Goal: Task Accomplishment & Management: Complete application form

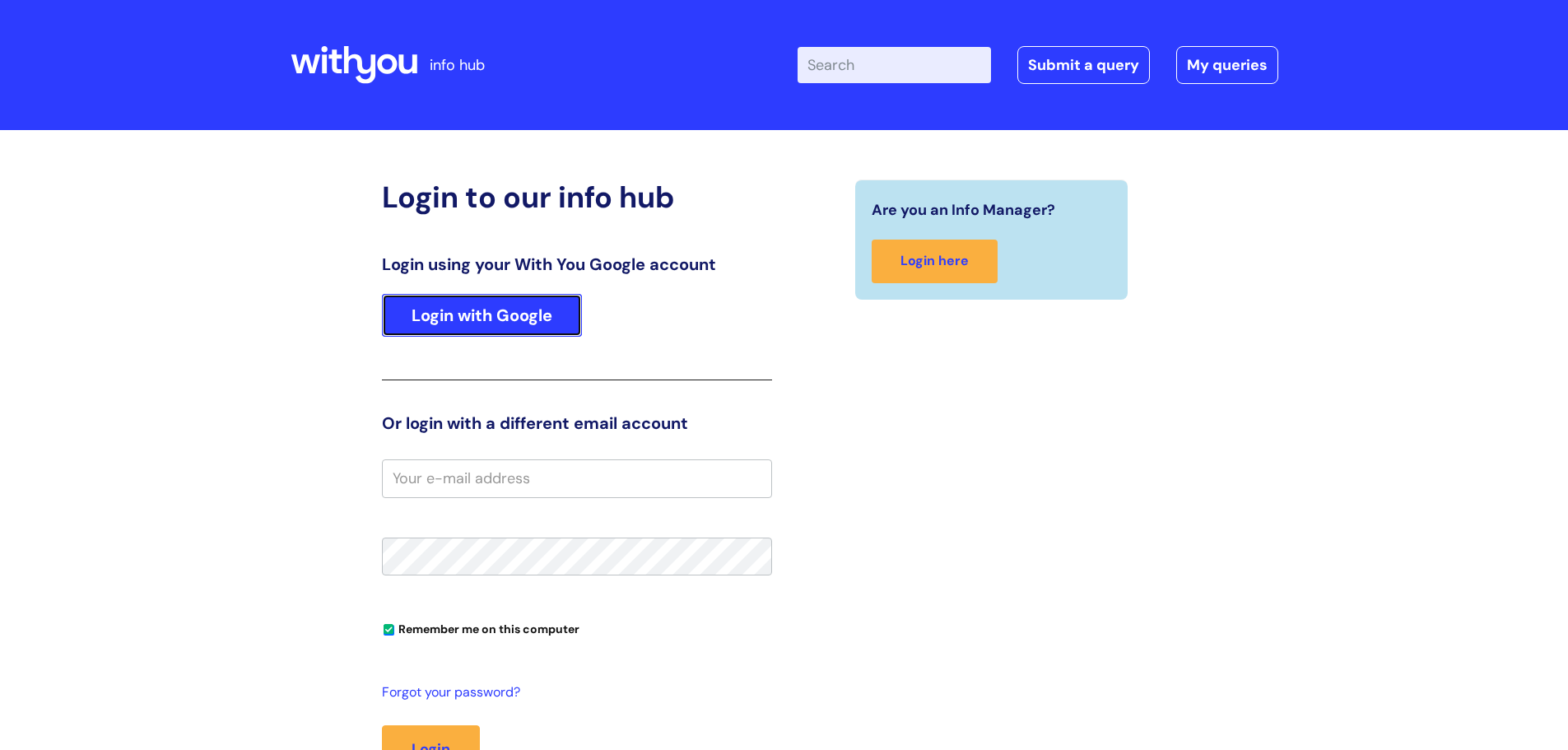
click at [464, 325] on link "Login with Google" at bounding box center [482, 316] width 200 height 43
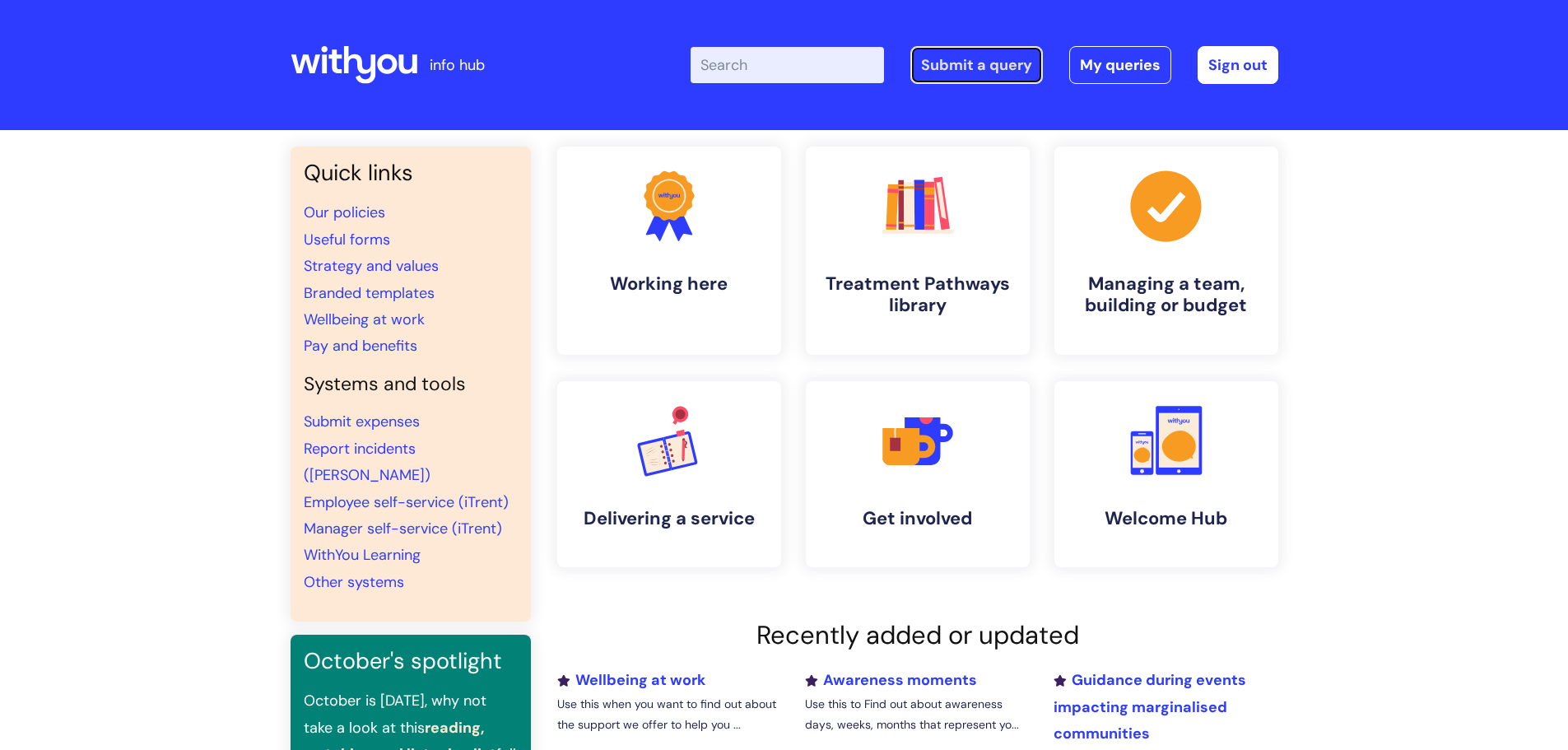
click at [994, 62] on link "Submit a query" at bounding box center [976, 65] width 132 height 38
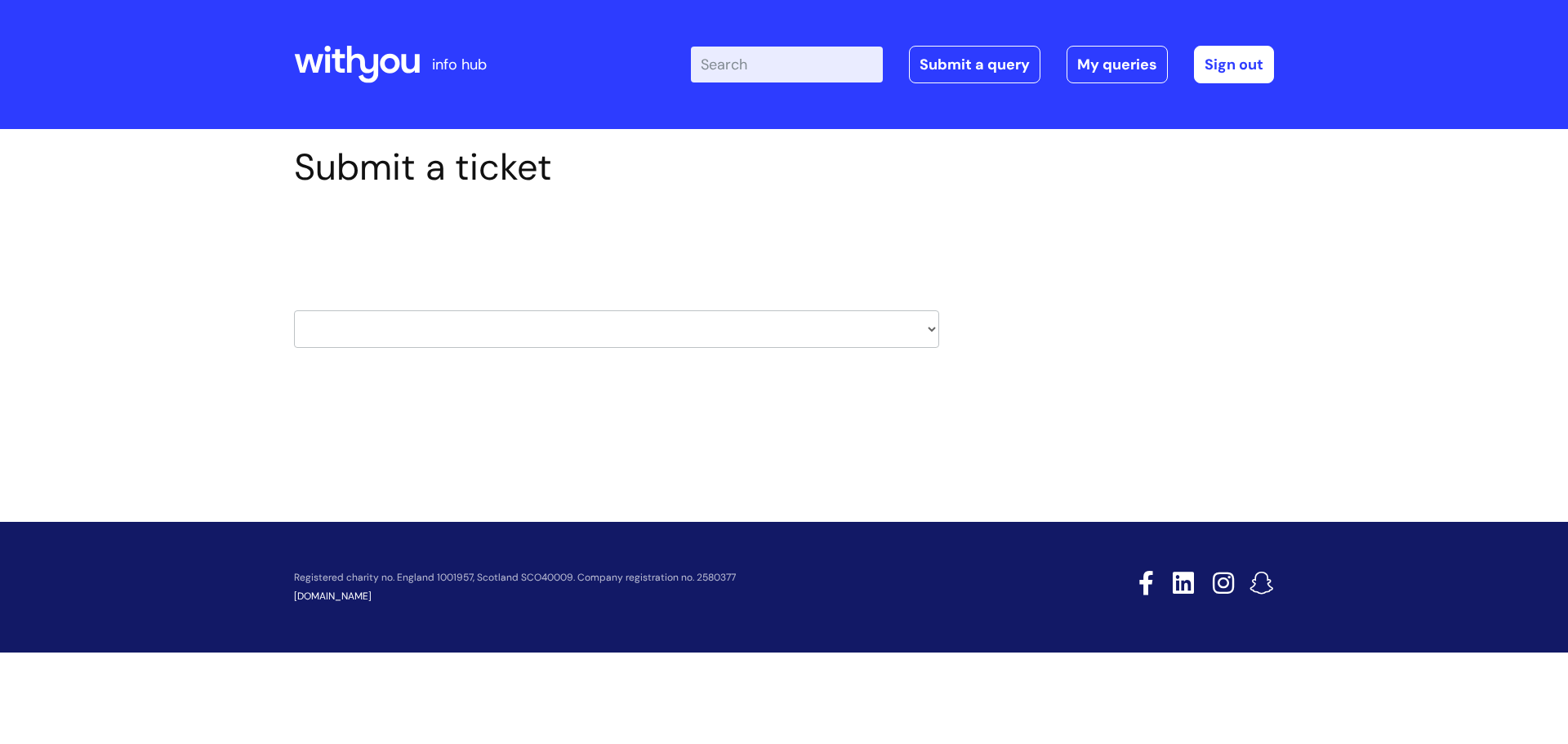
click at [931, 325] on select "HR / People IT and Support Clinical Drug Alerts Finance Accounts Data Support T…" at bounding box center [616, 329] width 645 height 38
select select "it_and_support"
click at [294, 310] on select "HR / People IT and Support Clinical Drug Alerts Finance Accounts Data Support T…" at bounding box center [616, 329] width 645 height 38
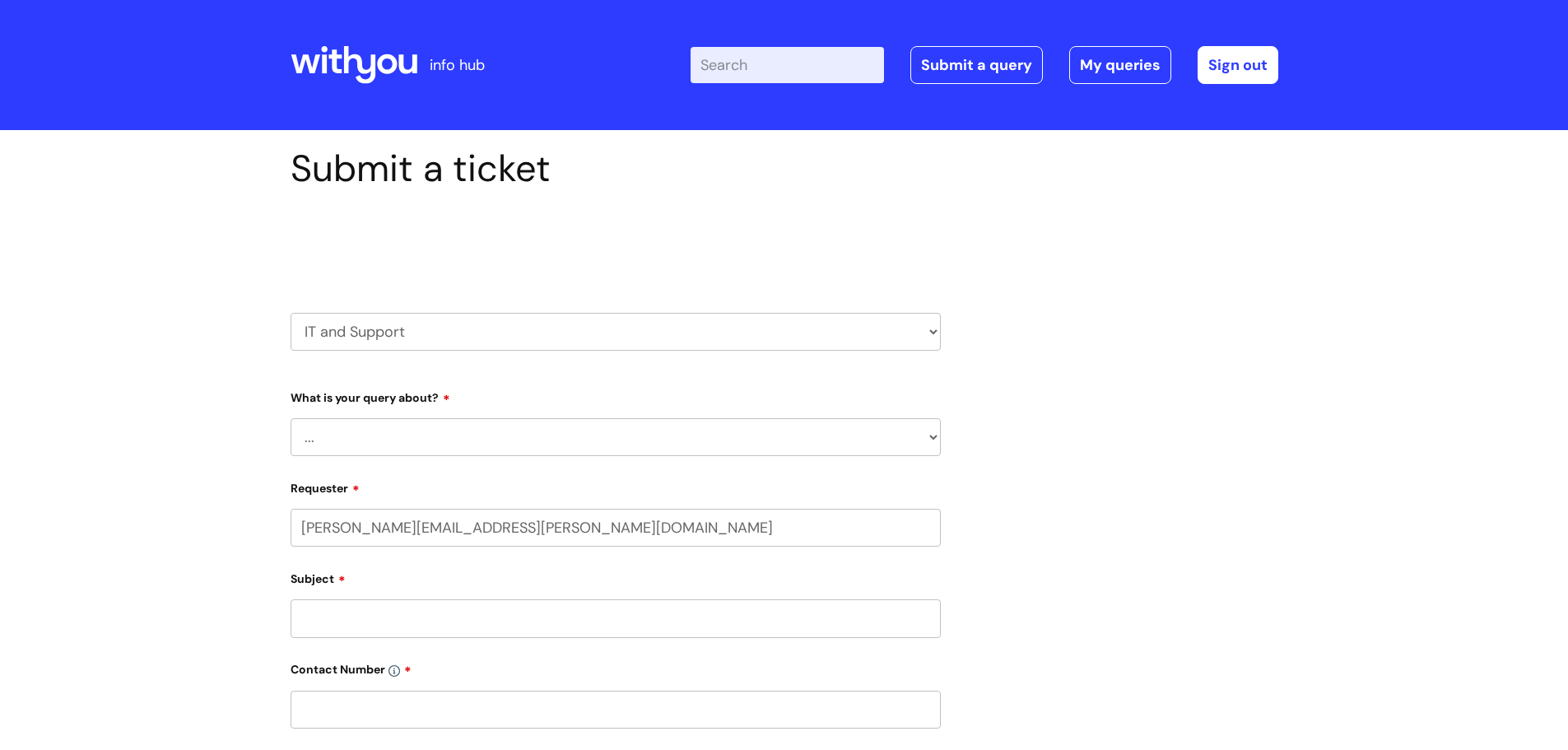
select select "80004286523"
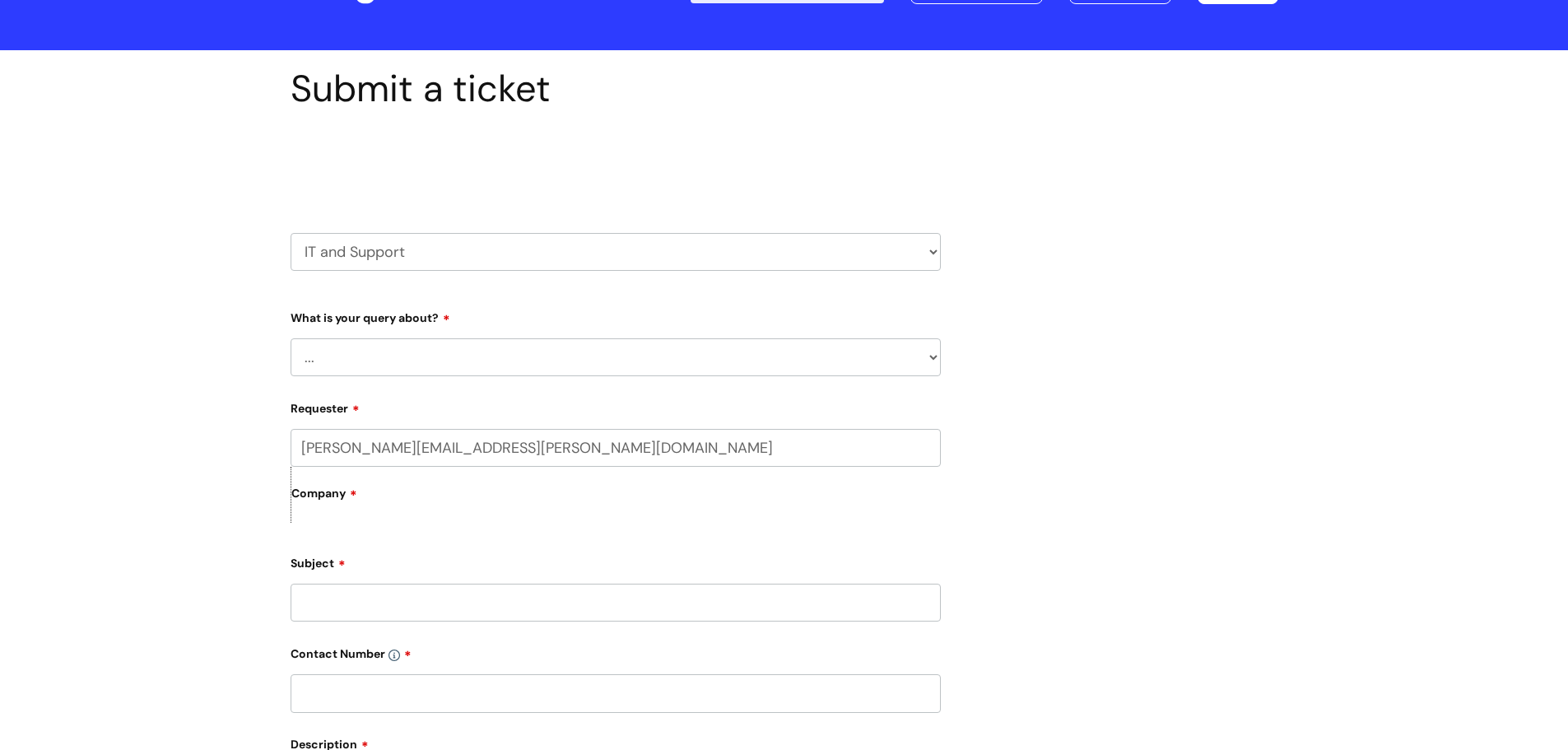
scroll to position [165, 0]
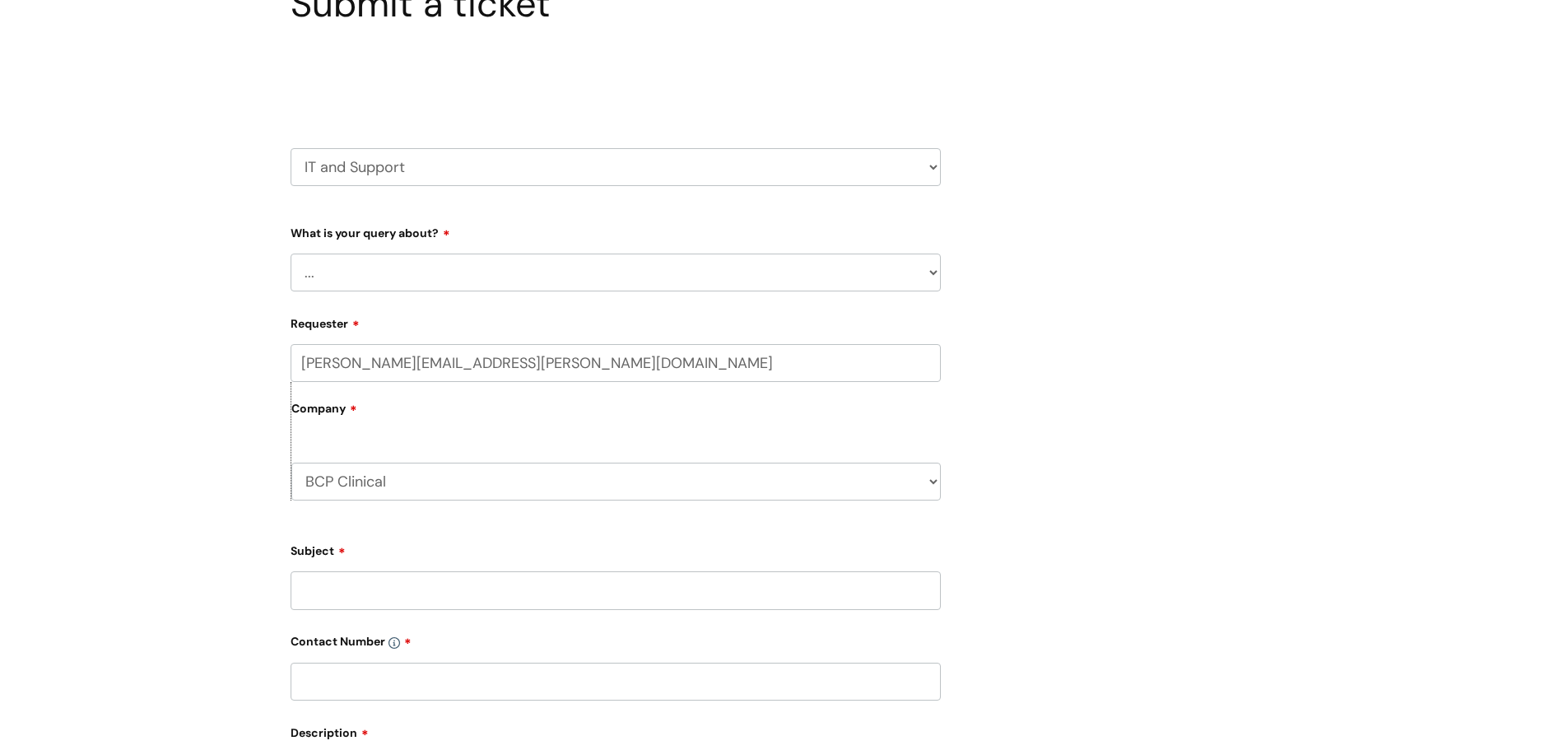
click at [374, 275] on select "... Mobile Phone Reset & MFA Accounts, Starters and Leavers IT Hardware issue I…" at bounding box center [615, 273] width 651 height 38
select select "I need help logging in"
click at [290, 254] on select "... Mobile Phone Reset & MFA Accounts, Starters and Leavers IT Hardware issue I…" at bounding box center [615, 273] width 651 height 38
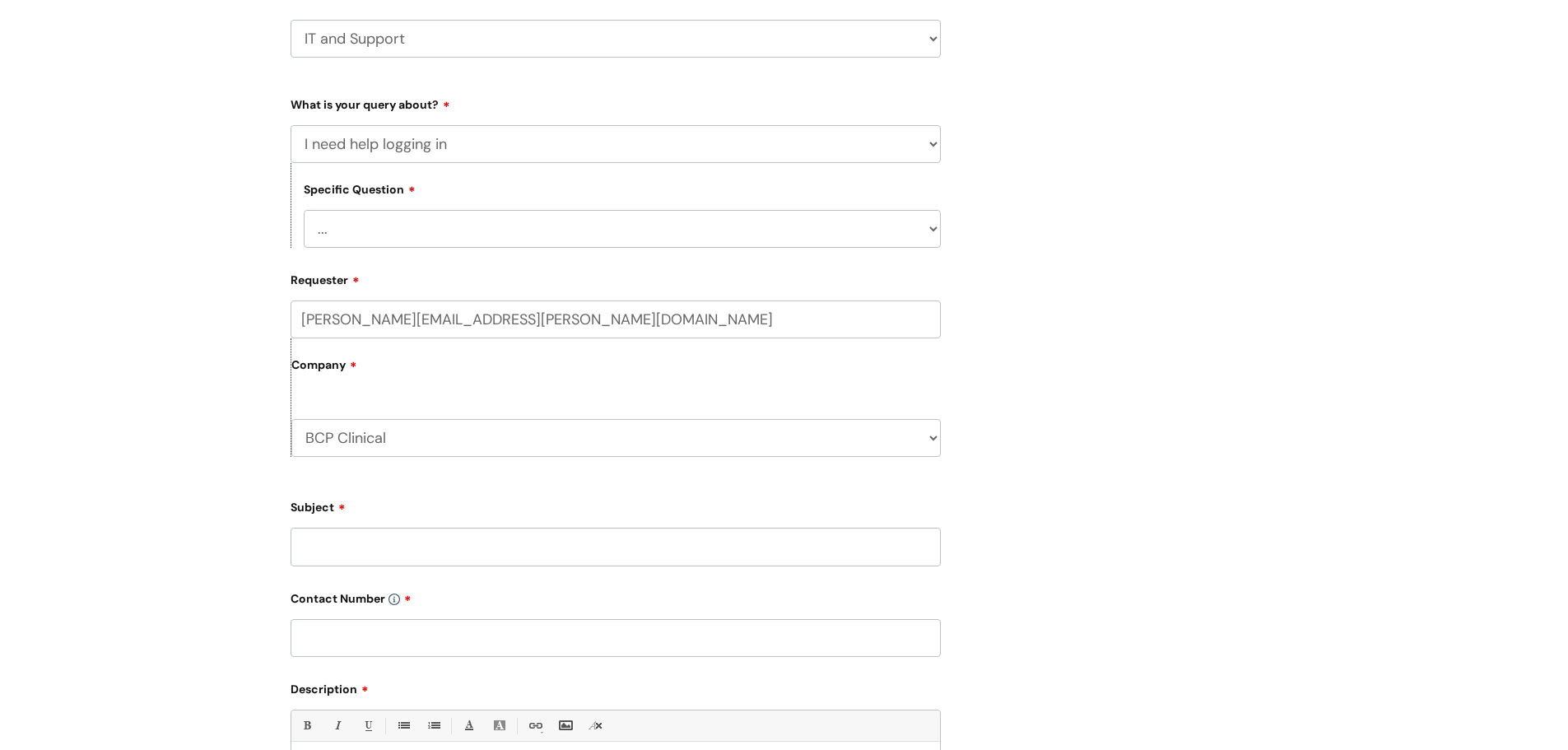
scroll to position [494, 0]
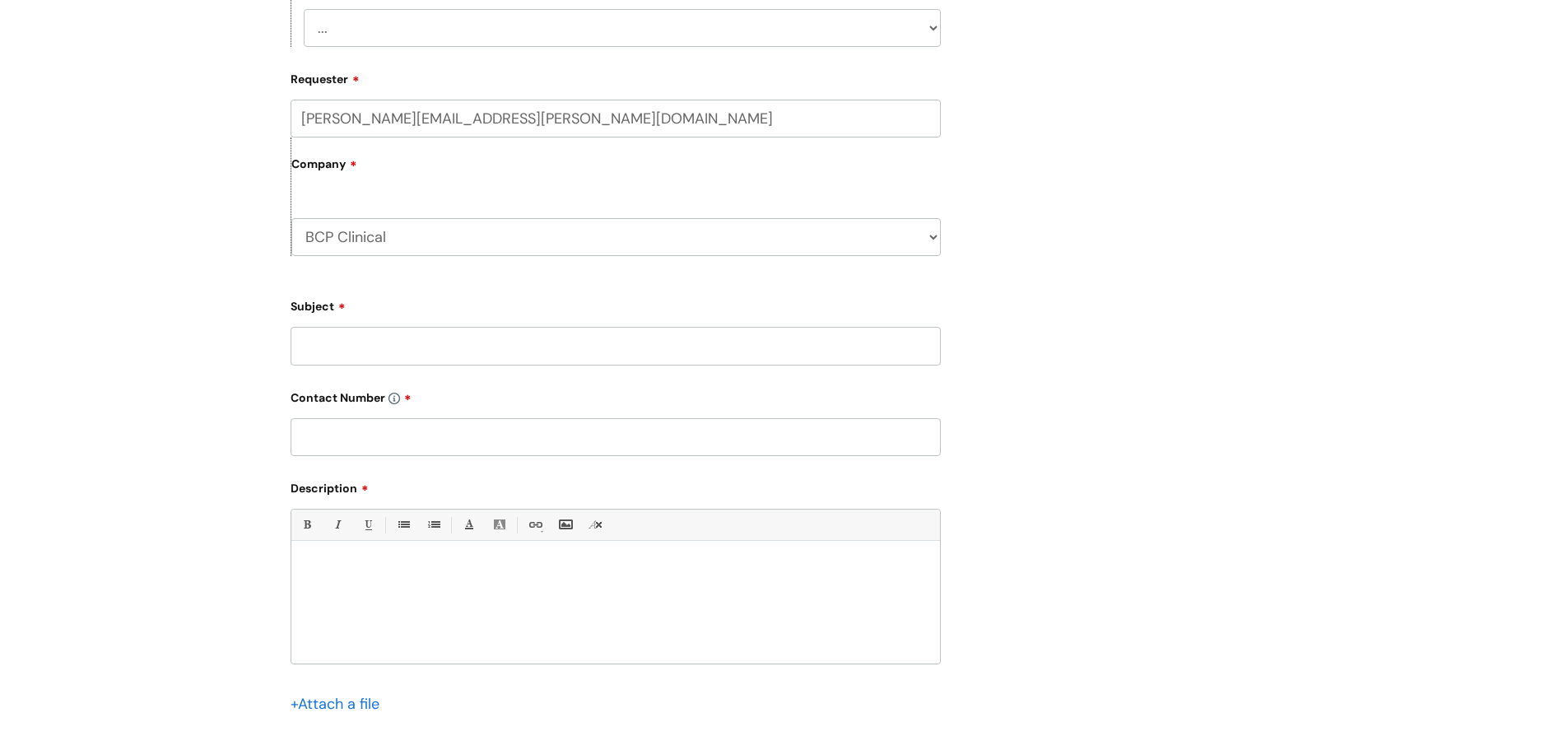
click at [356, 341] on input "Subject" at bounding box center [615, 345] width 651 height 38
type input "not able to sign into NHS again [DATE]"
click at [372, 624] on div at bounding box center [615, 607] width 649 height 114
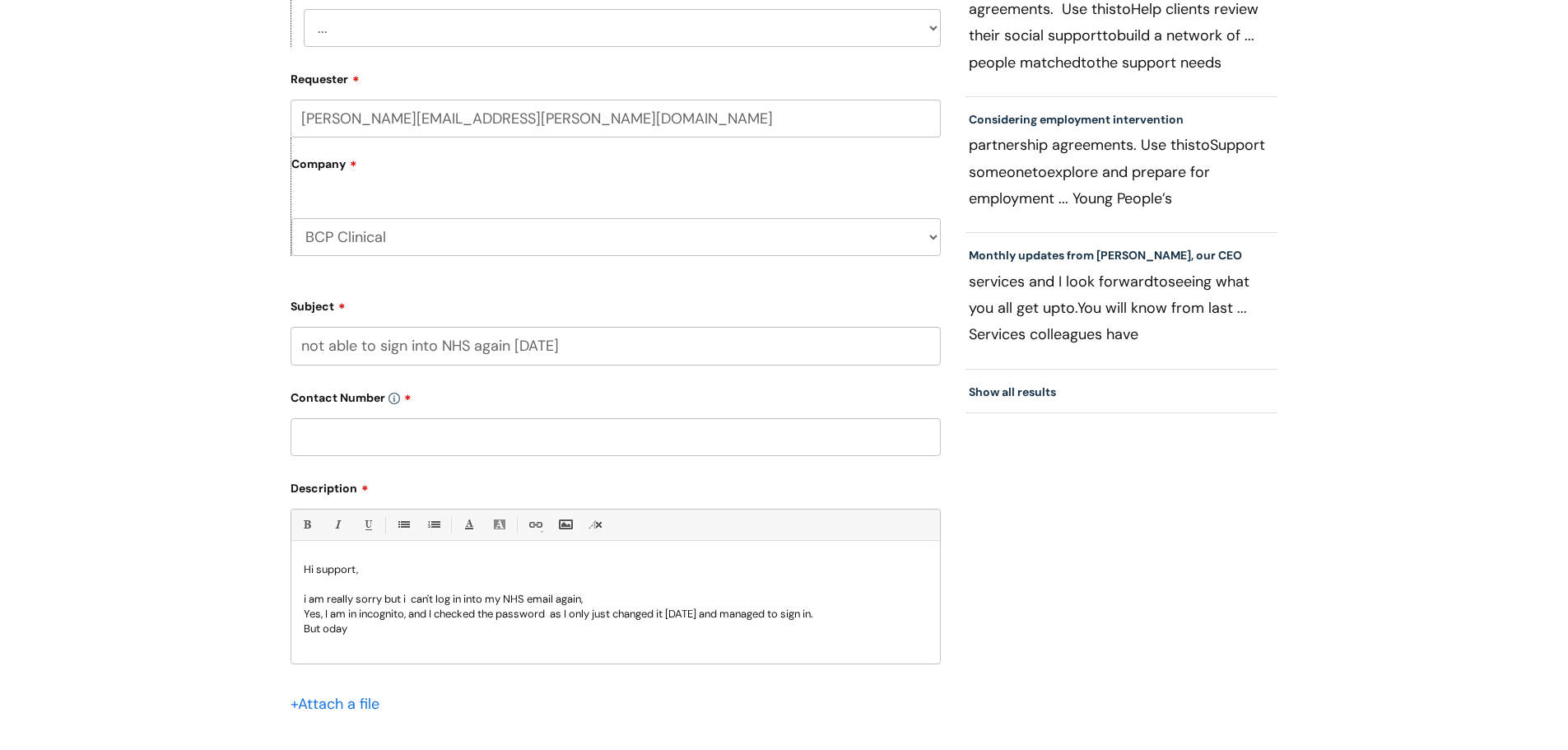
click at [306, 614] on p "Yes, I am in incognito, and I checked the password as I only just changed it ye…" at bounding box center [615, 614] width 624 height 15
drag, startPoint x: 314, startPoint y: 614, endPoint x: 300, endPoint y: 610, distance: 14.6
click at [301, 611] on div "Hi support, i am really sorry but i can't log in into my NHS email again, Yes, …" at bounding box center [615, 607] width 649 height 114
click at [385, 619] on p "I am in incognito, and I checked the password as I only just changed it yesterd…" at bounding box center [615, 614] width 624 height 15
click at [850, 617] on p "I am in incognito mode, and I checked the password, as I had just changed it ye…" at bounding box center [615, 614] width 624 height 15
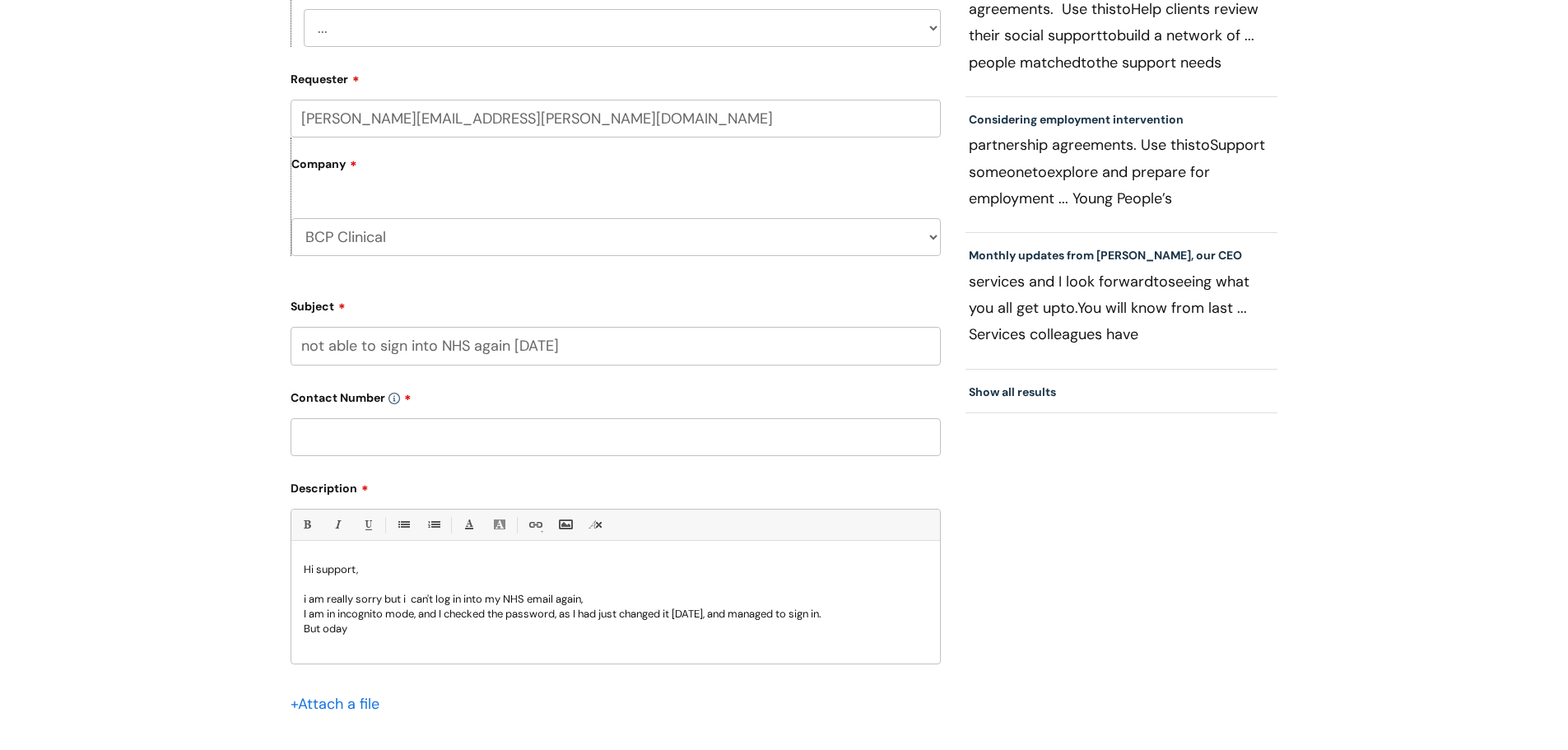
click at [850, 616] on p "I am in incognito mode, and I checked the password, as I had just changed it ye…" at bounding box center [615, 614] width 624 height 15
click at [372, 640] on div "Hi support, i am really sorry but i can't log in into my NHS email again, I am …" at bounding box center [615, 607] width 649 height 114
click at [326, 634] on p "But oday" at bounding box center [615, 628] width 624 height 15
click at [379, 628] on p "But today" at bounding box center [615, 628] width 624 height 15
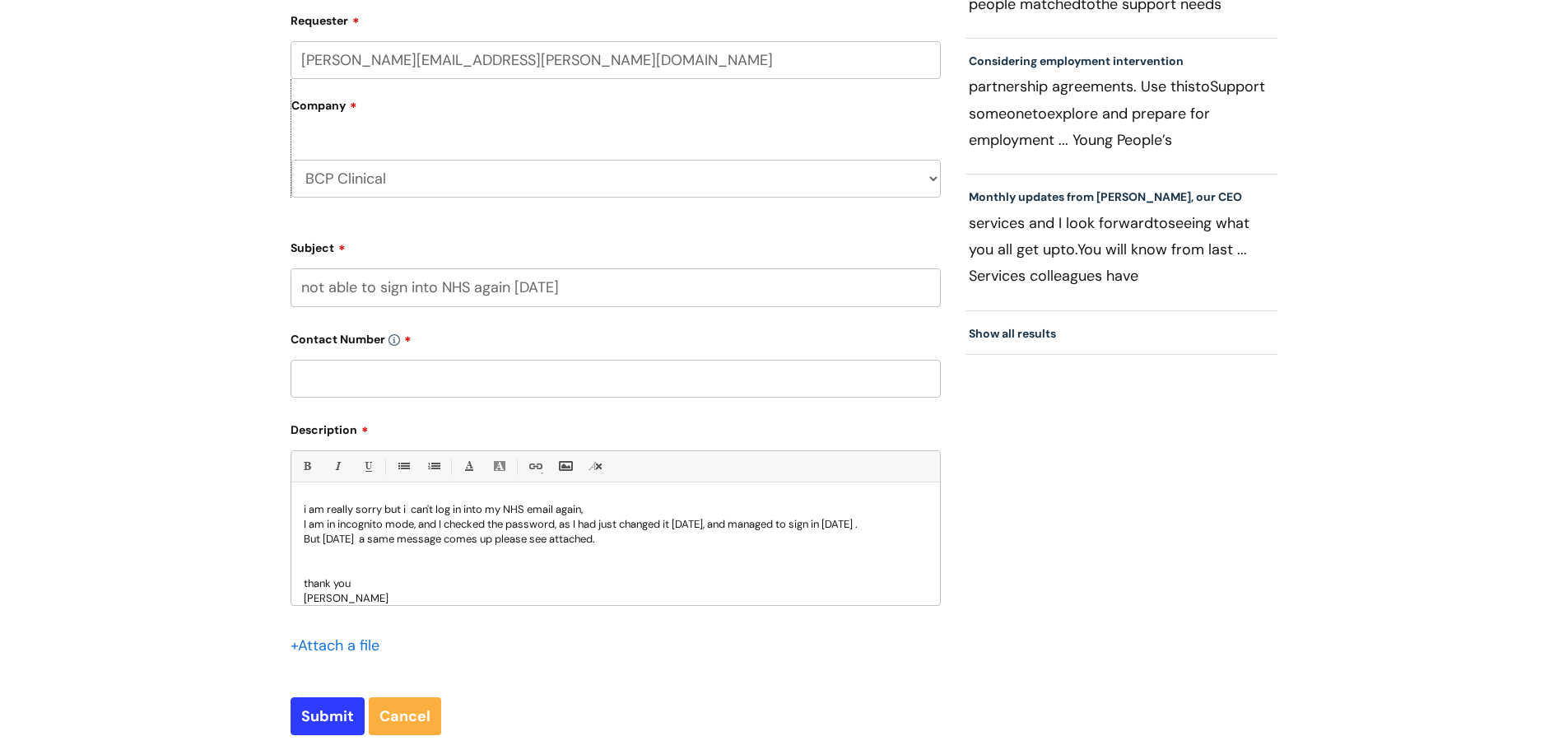
scroll to position [576, 0]
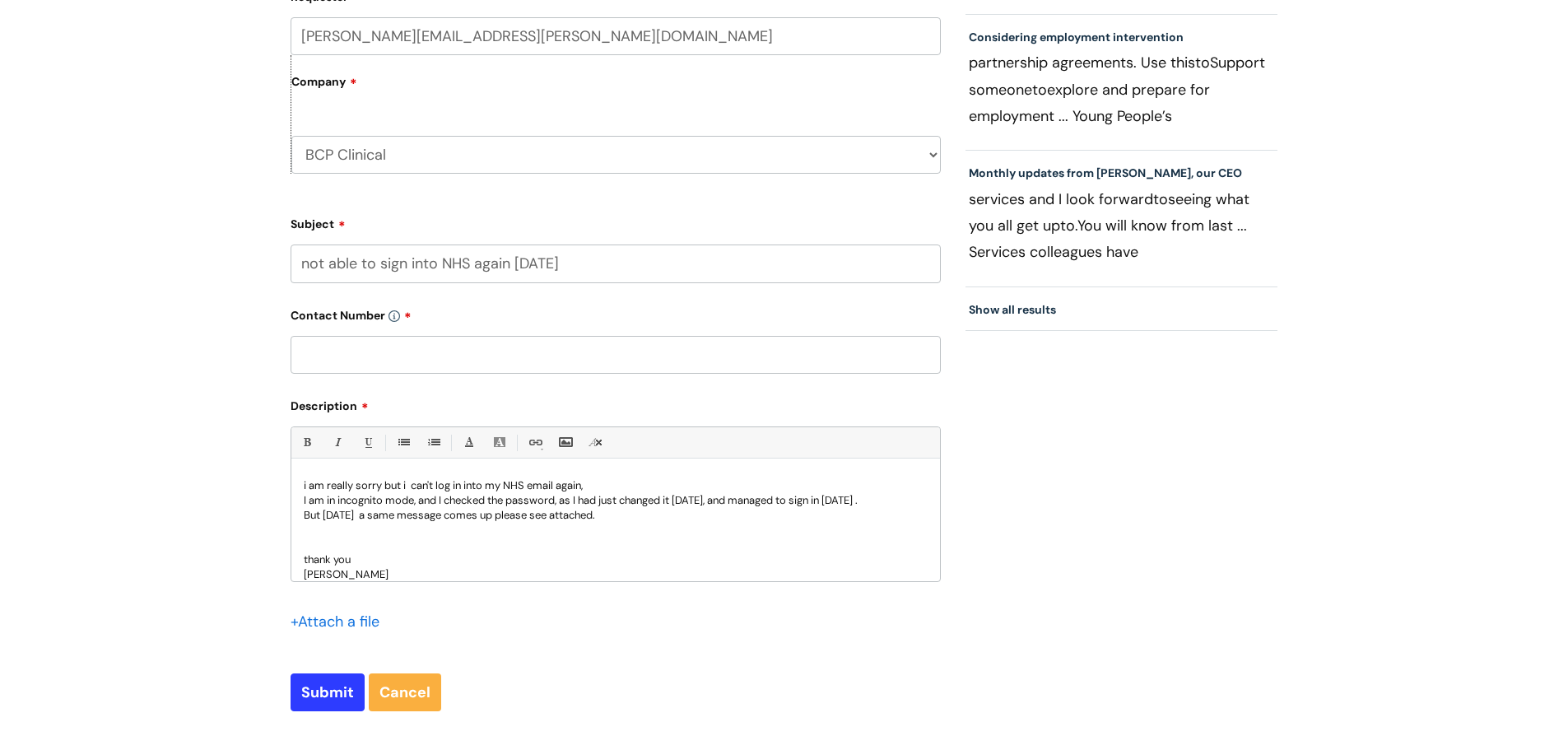
click at [389, 355] on input "text" at bounding box center [615, 355] width 651 height 38
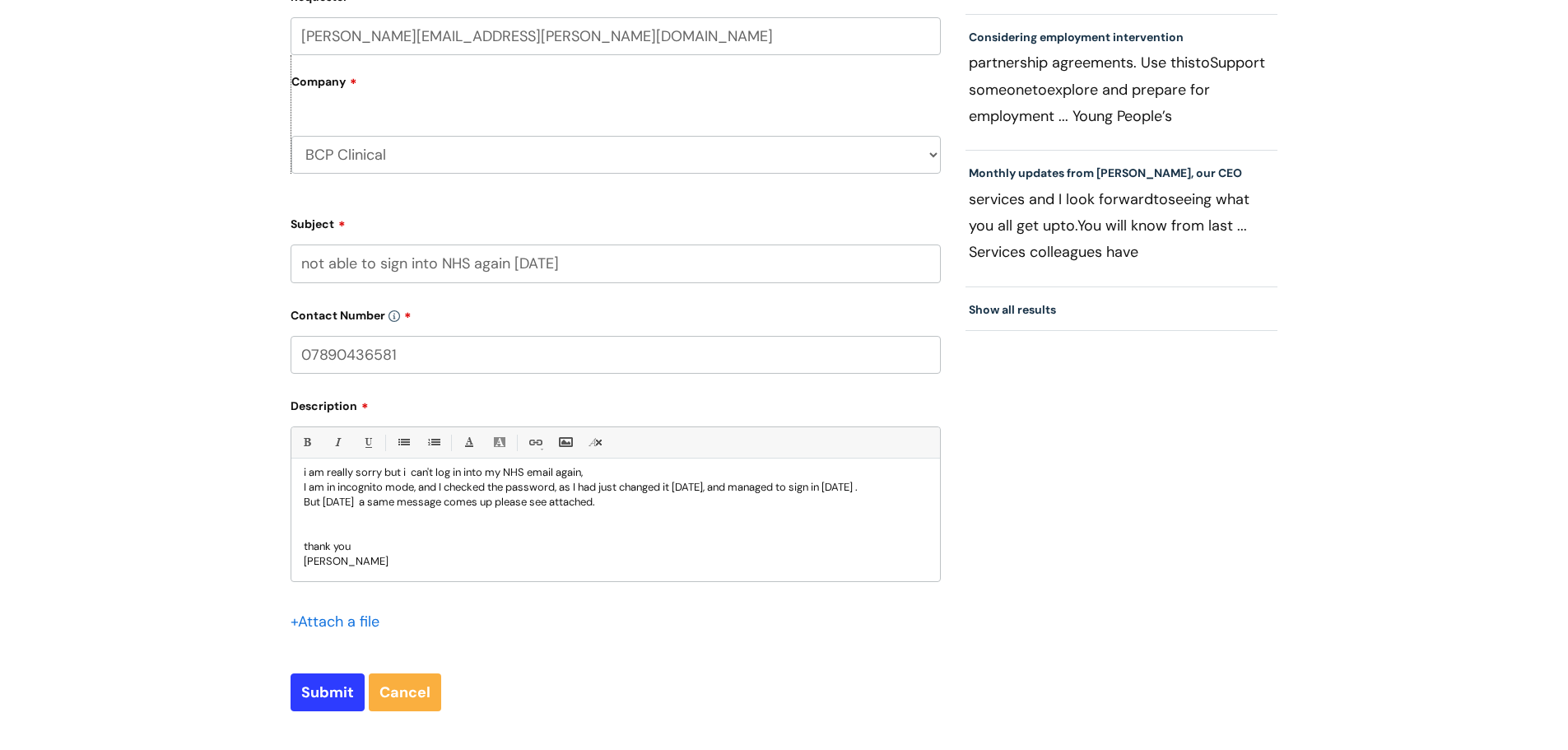
type input "07890436581"
click at [330, 619] on input "file" at bounding box center [331, 620] width 82 height 21
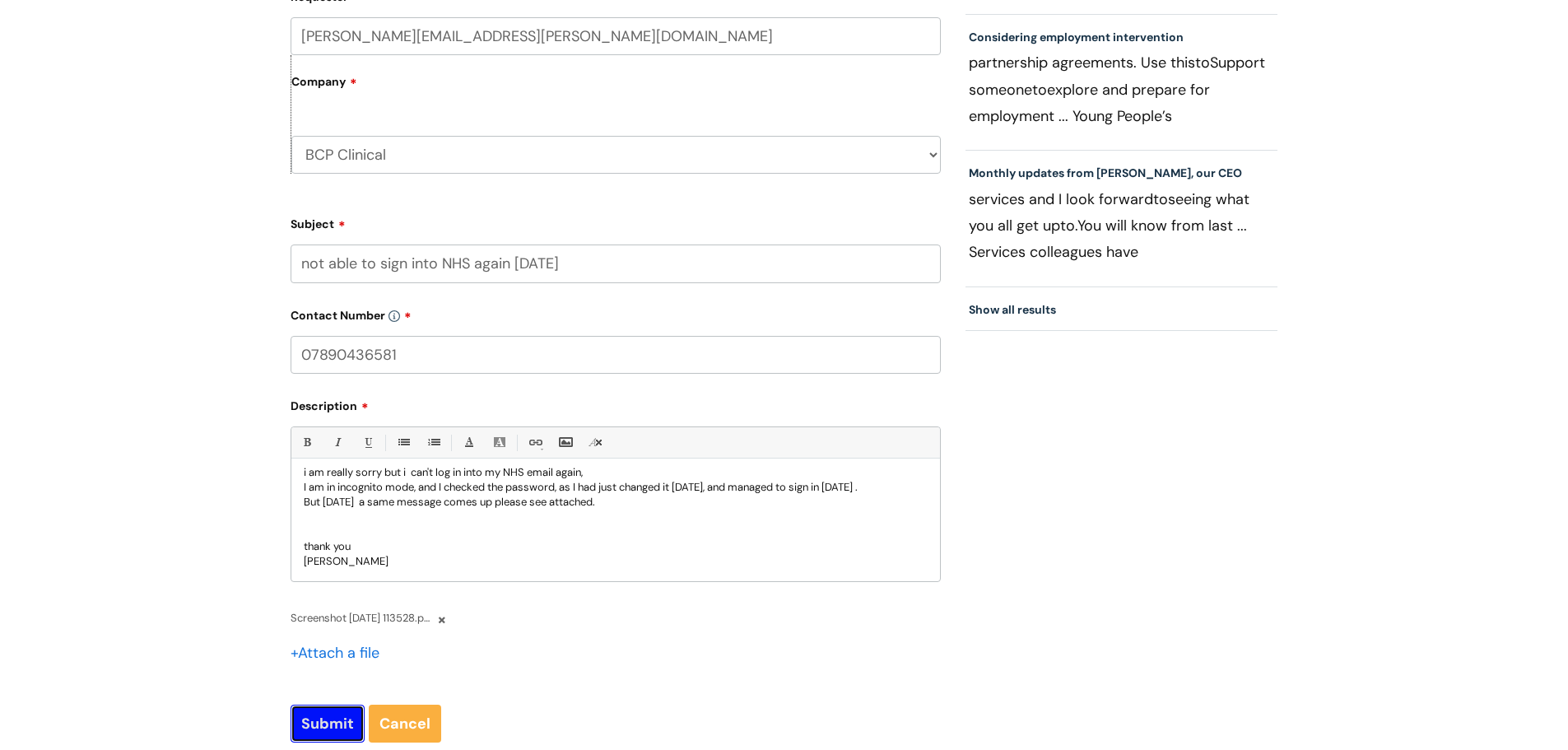
click at [315, 723] on input "Submit" at bounding box center [327, 724] width 74 height 38
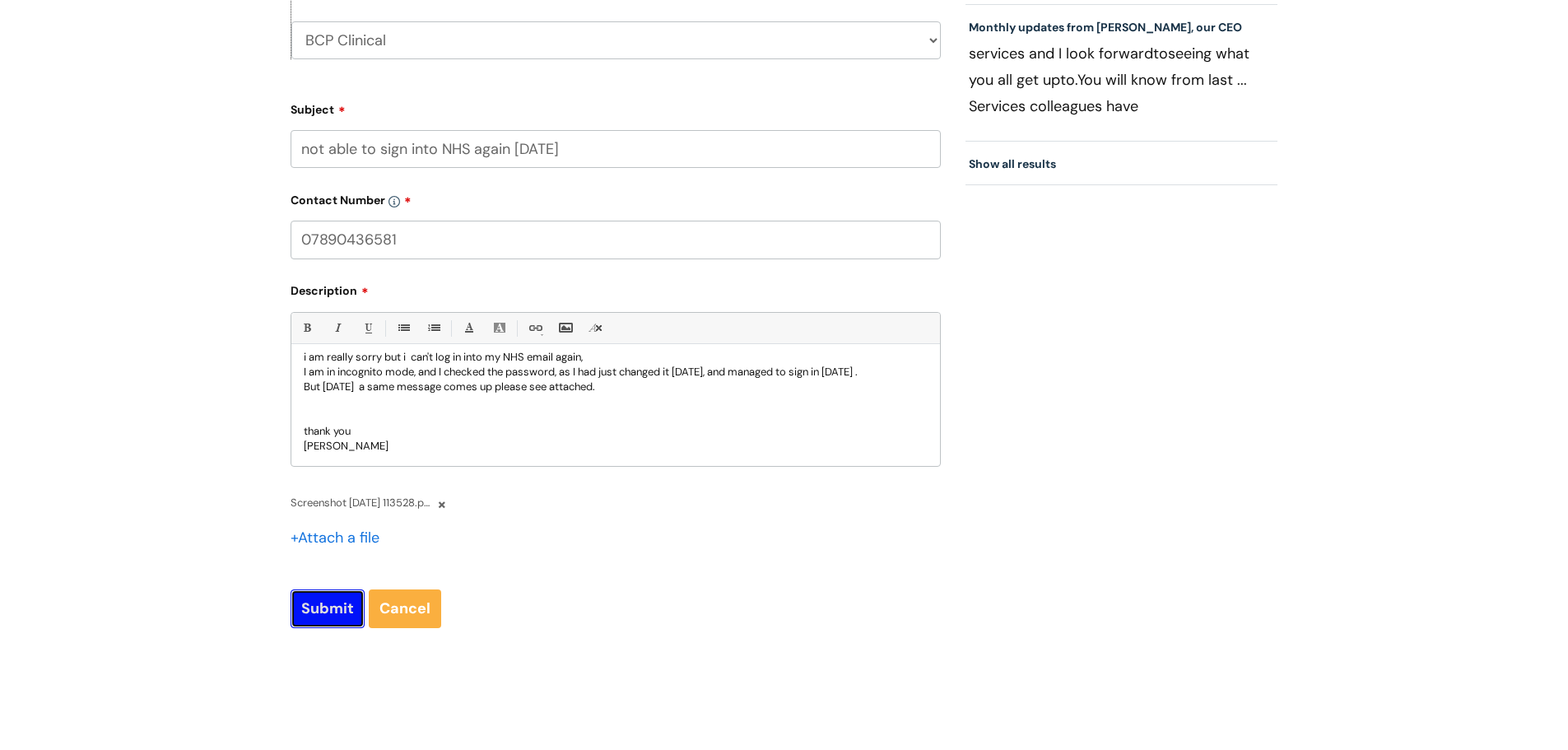
scroll to position [877, 0]
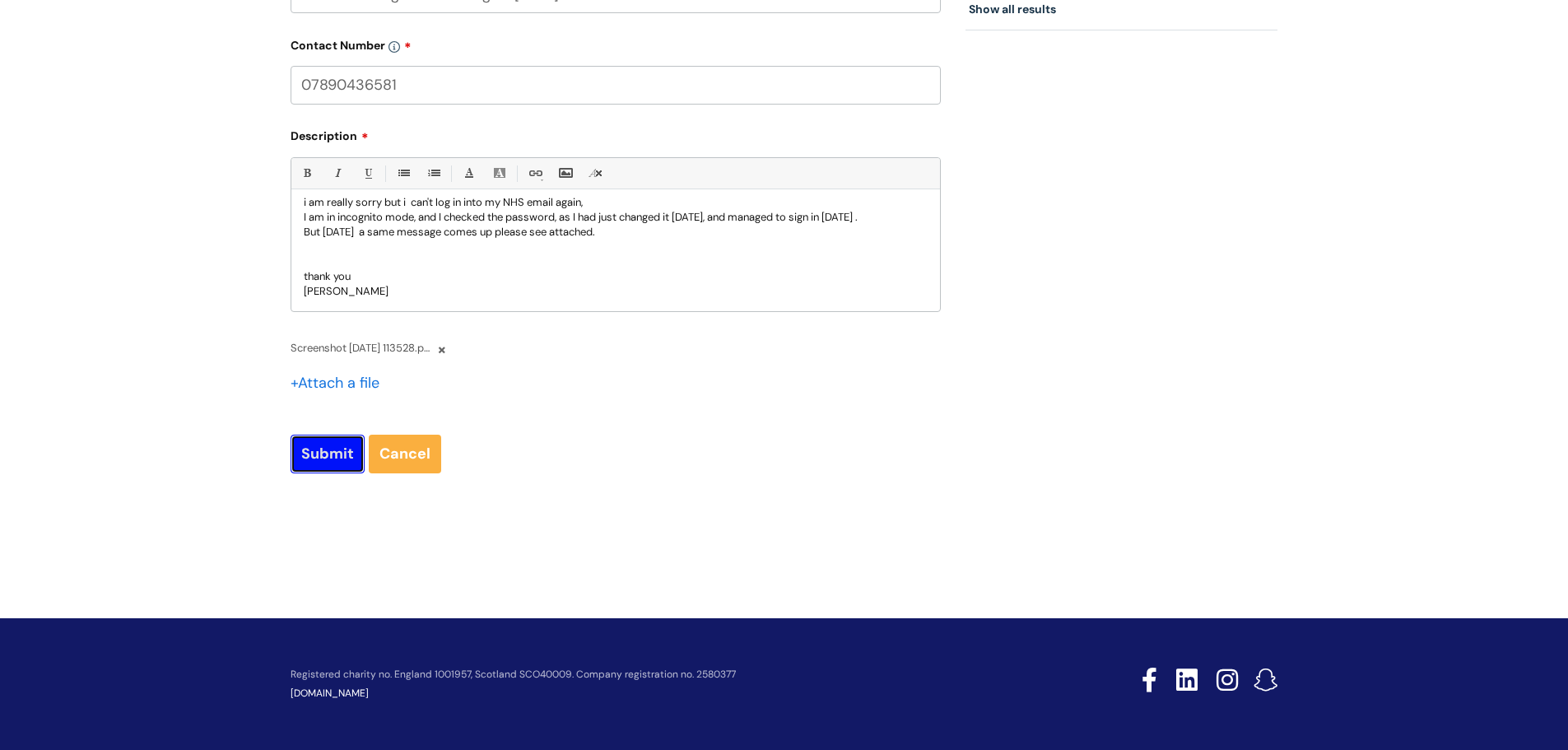
click at [326, 448] on input "Submit" at bounding box center [327, 453] width 74 height 38
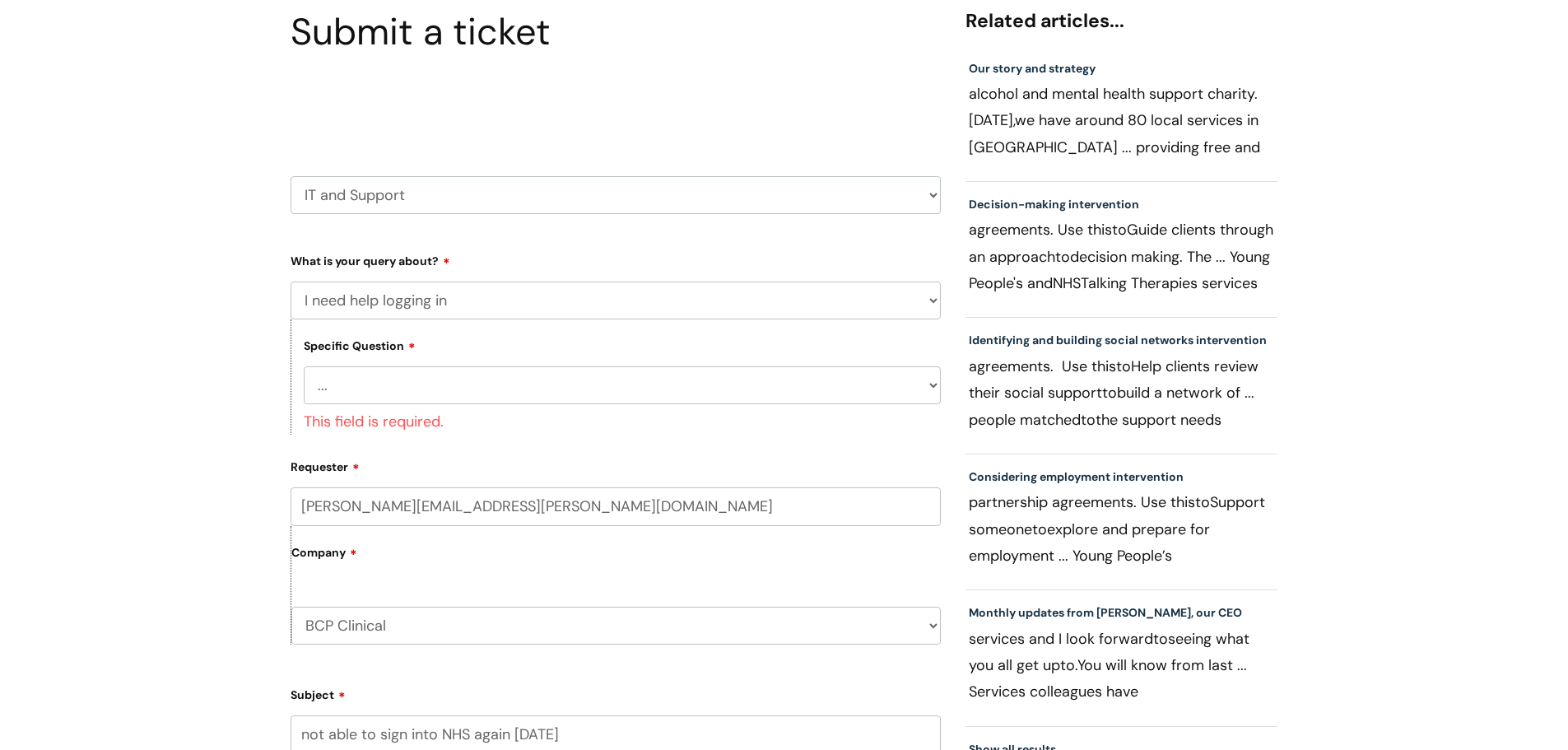
scroll to position [136, 0]
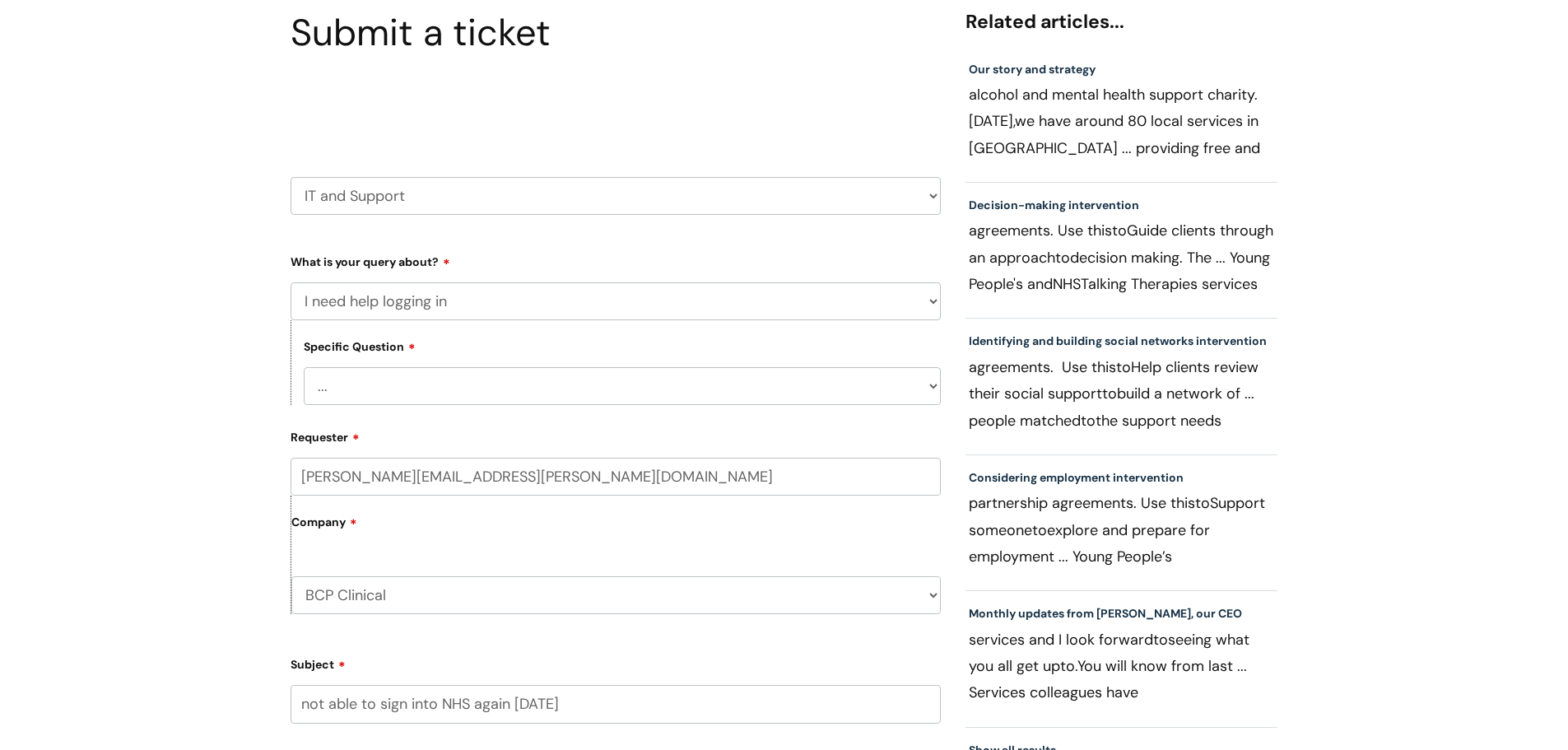
click at [412, 378] on select "... I need help logging into my laptop/chromebook I need access or help logging…" at bounding box center [622, 386] width 637 height 38
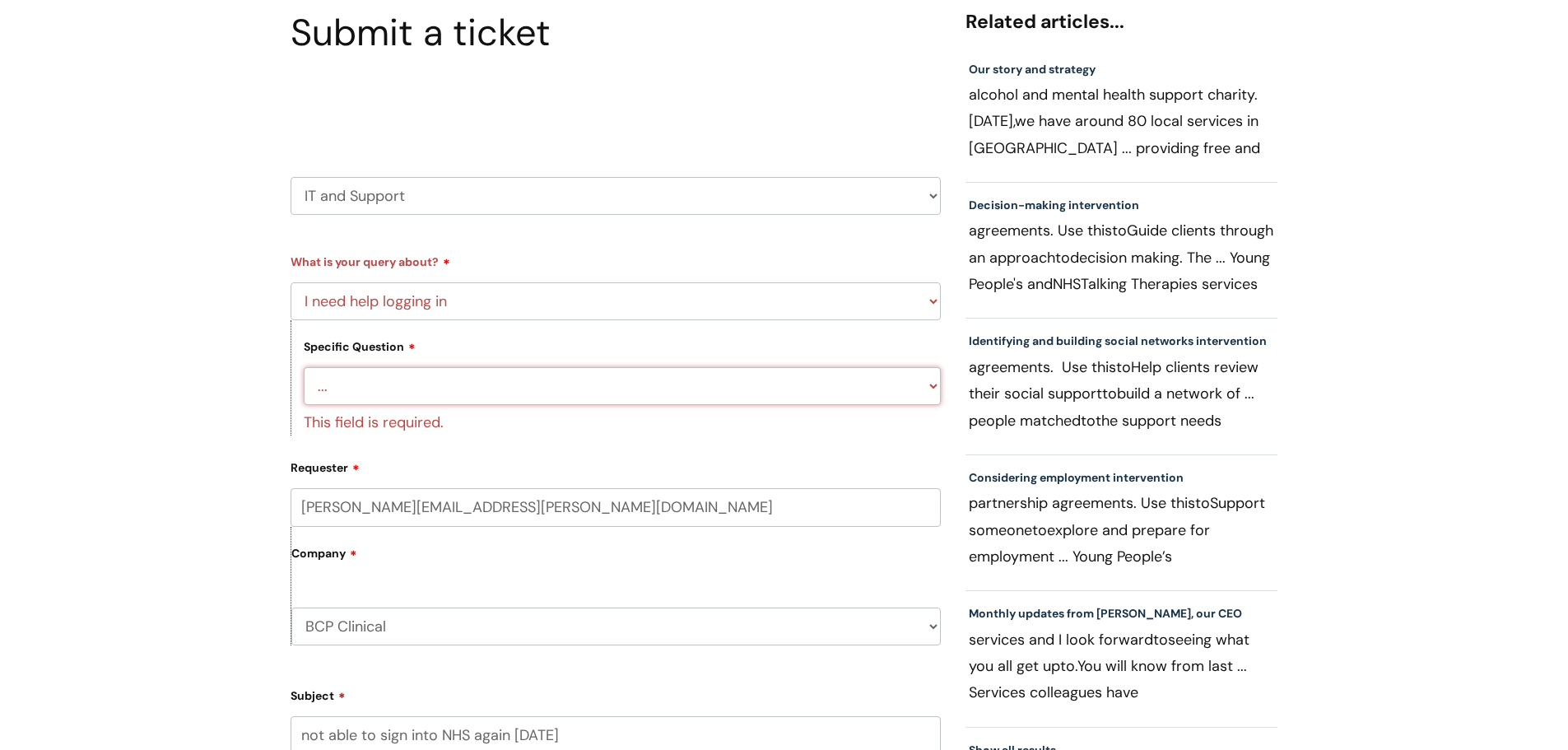
select select "I need access or help logging into a system, including Single Sign On"
click at [304, 368] on select "... I need help logging into my laptop/chromebook I need access or help logging…" at bounding box center [622, 386] width 637 height 38
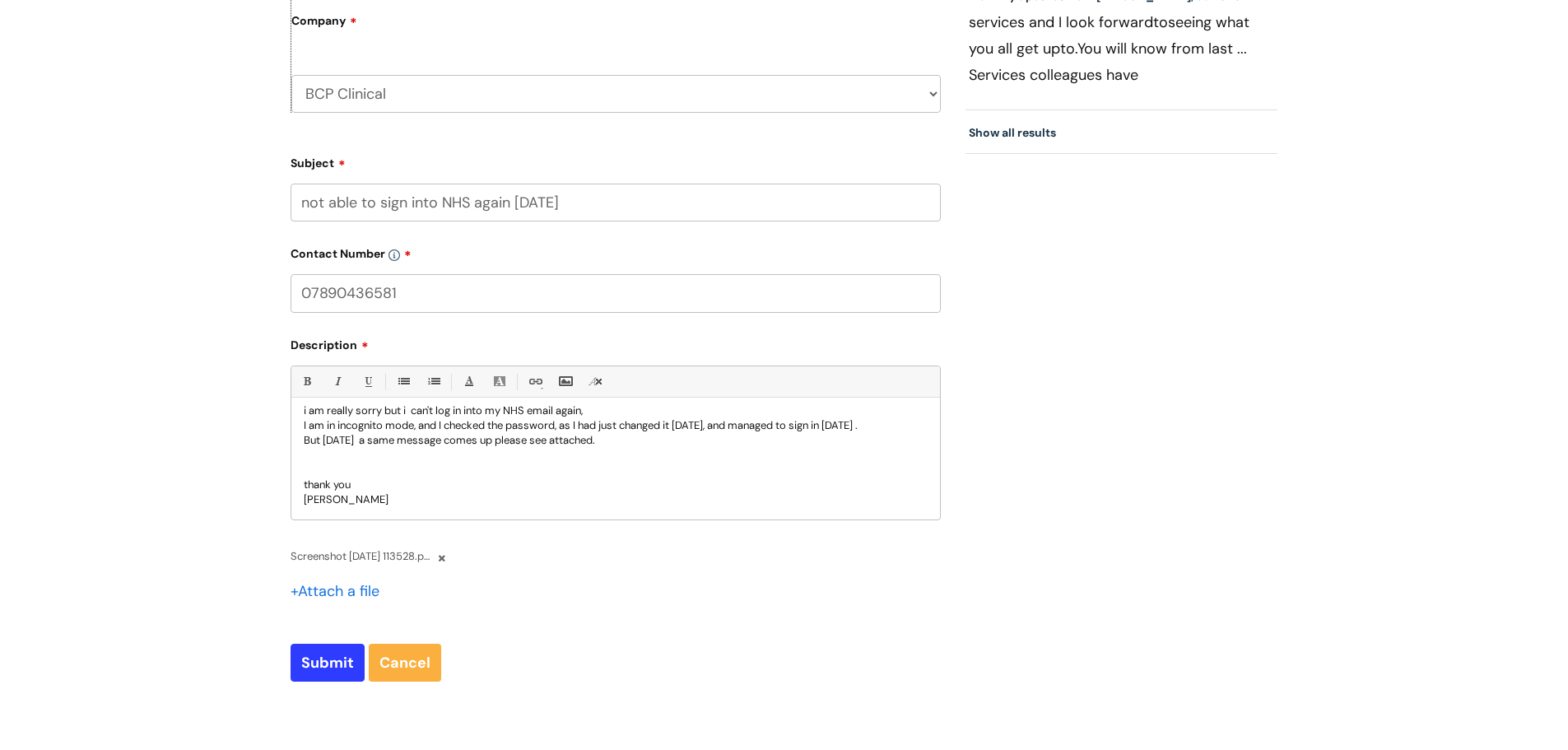
scroll to position [962, 0]
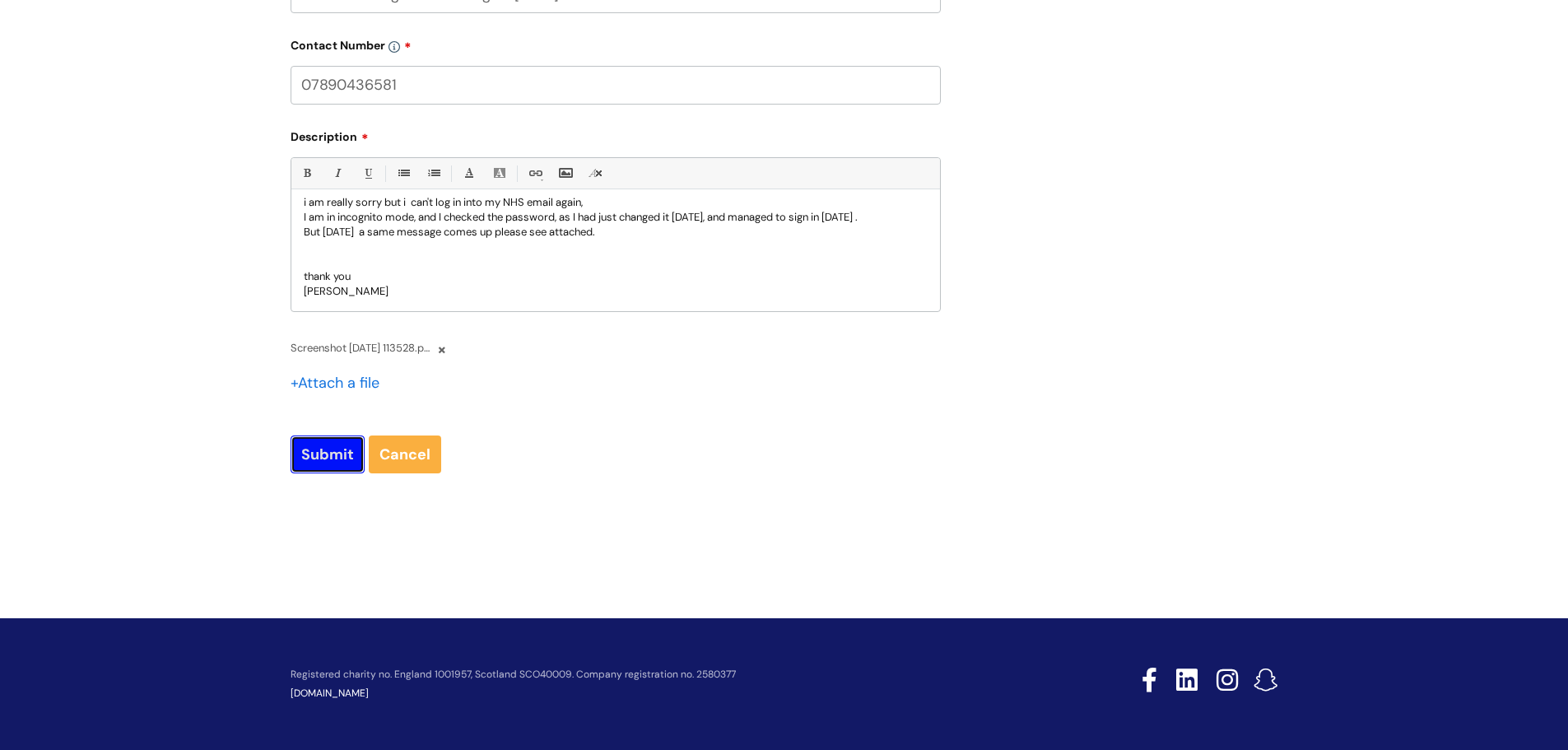
click at [326, 451] on input "Submit" at bounding box center [327, 454] width 74 height 38
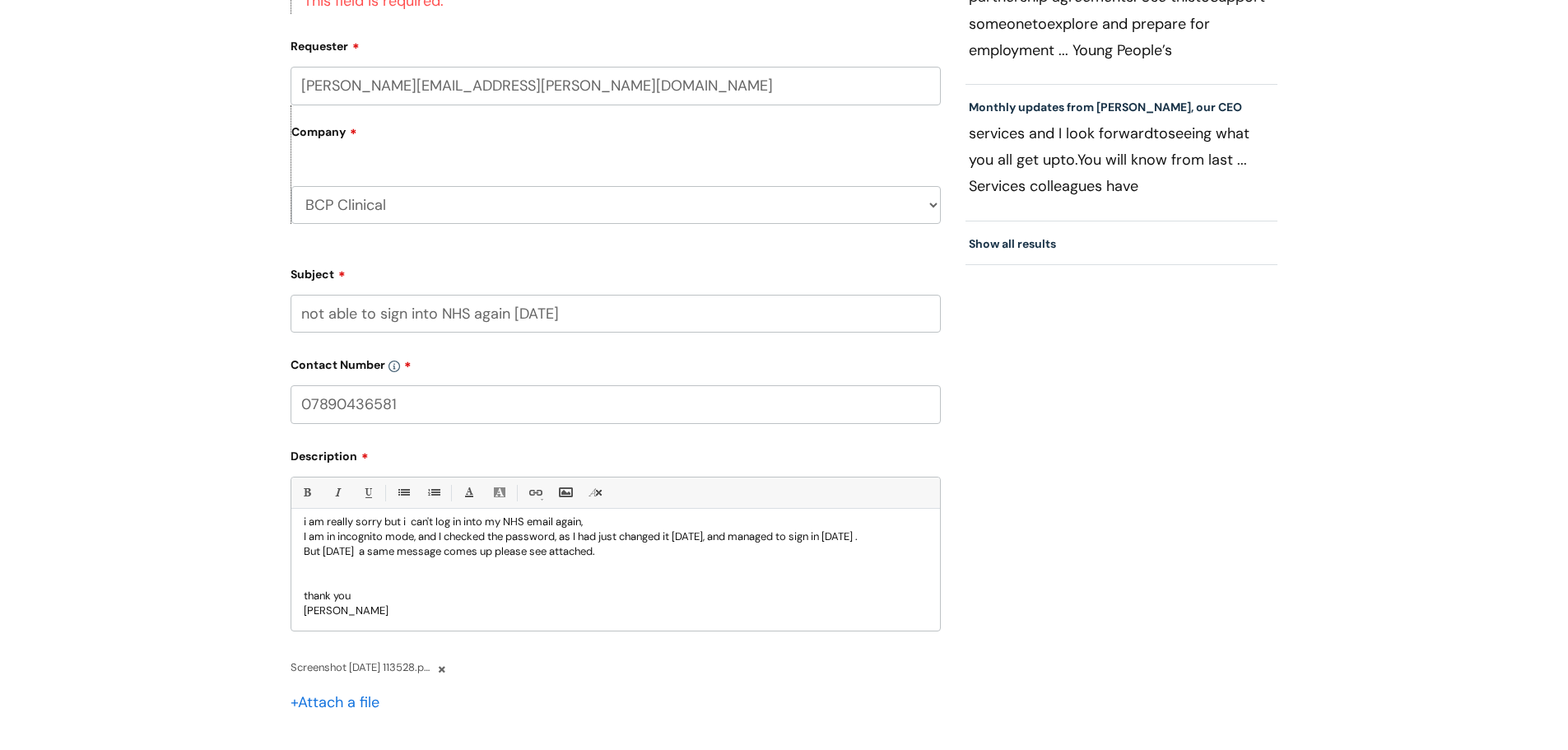
scroll to position [468, 0]
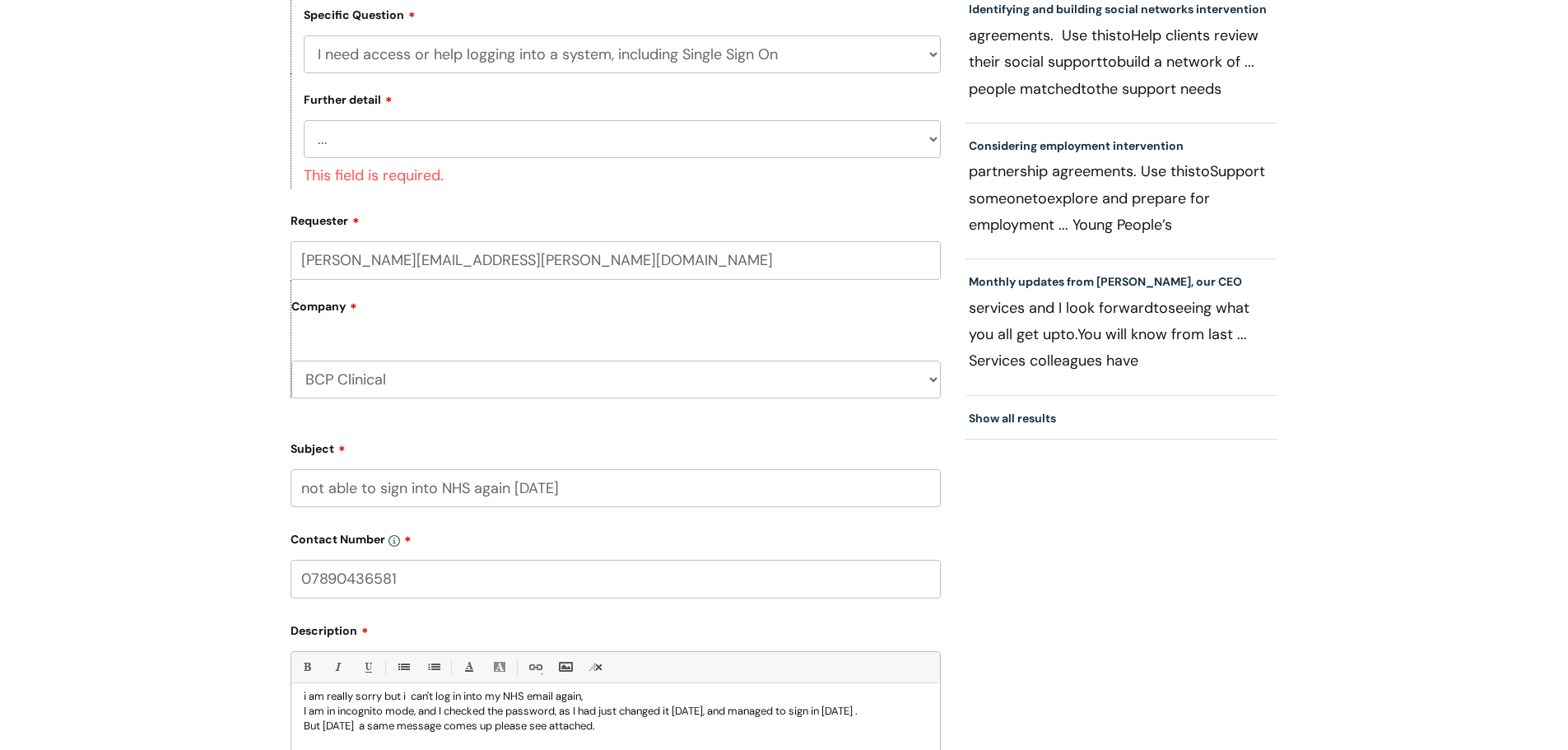
click at [420, 143] on select "... Nebula Halo IT Portal PCMIS Ulysses iTrent CJSM NHS email Summary Care Reco…" at bounding box center [622, 139] width 637 height 38
select select "NHS email"
click at [304, 121] on select "... Nebula Halo IT Portal PCMIS Ulysses iTrent CJSM NHS email Summary Care Reco…" at bounding box center [622, 139] width 637 height 38
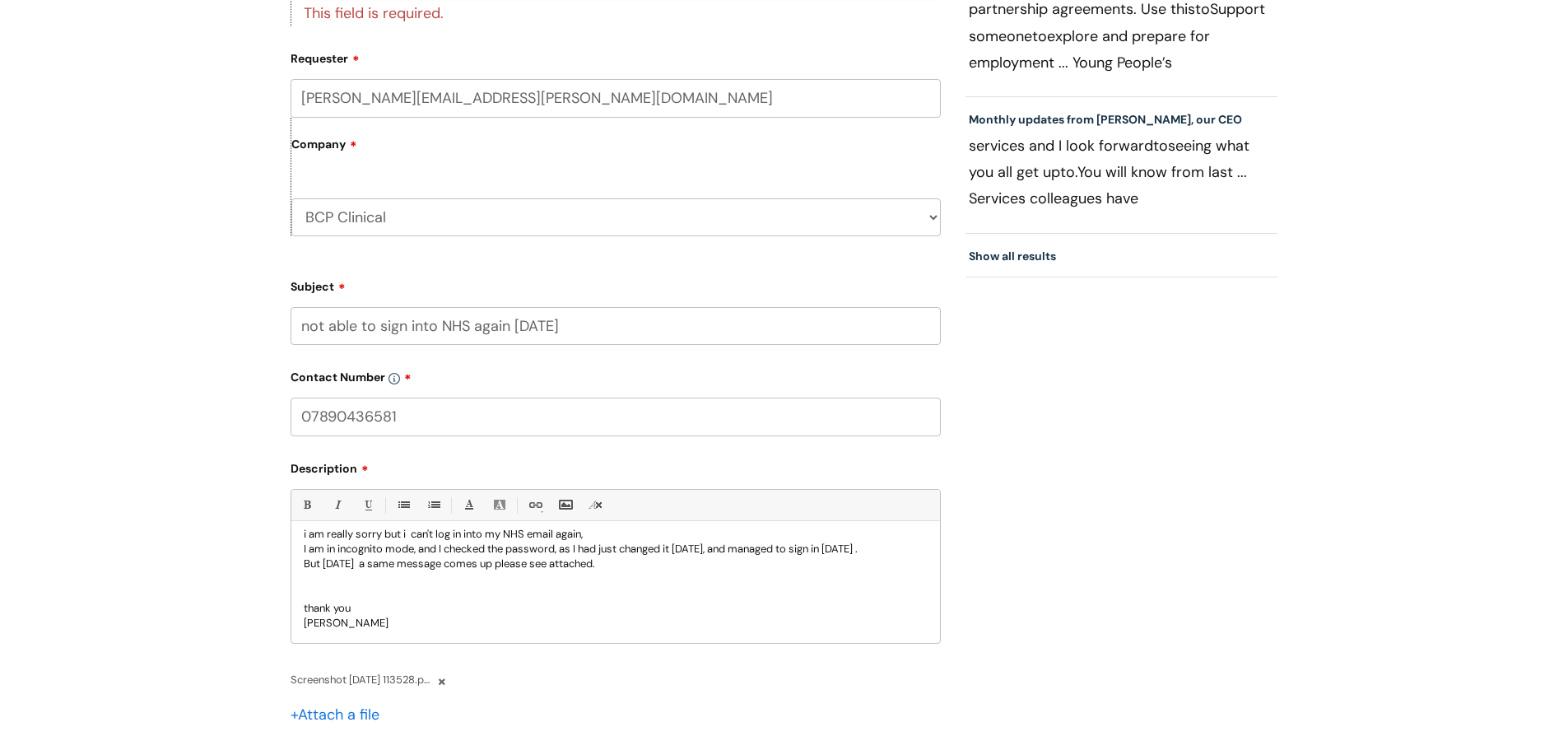
scroll to position [962, 0]
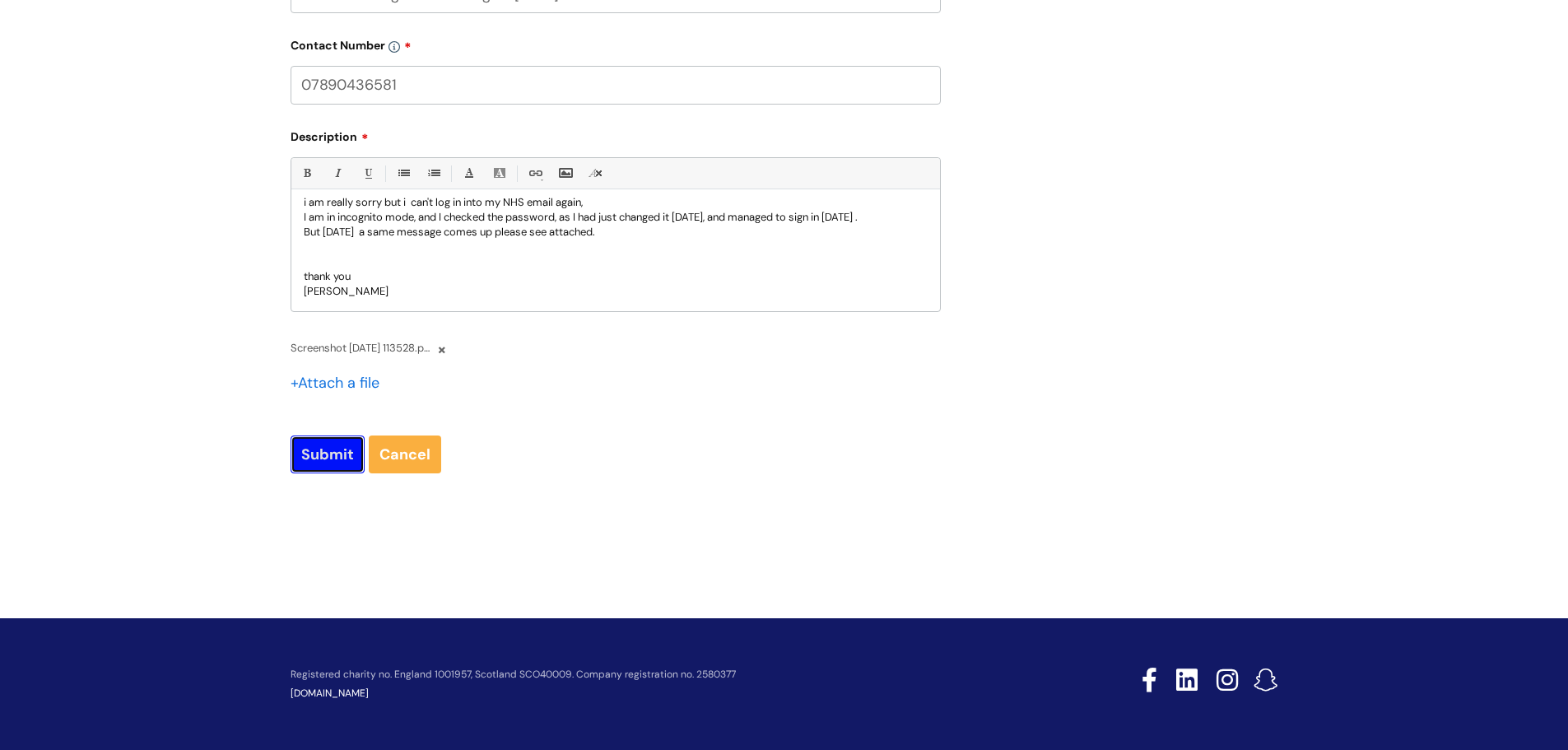
click at [325, 451] on input "Submit" at bounding box center [327, 454] width 74 height 38
type input "Please Wait..."
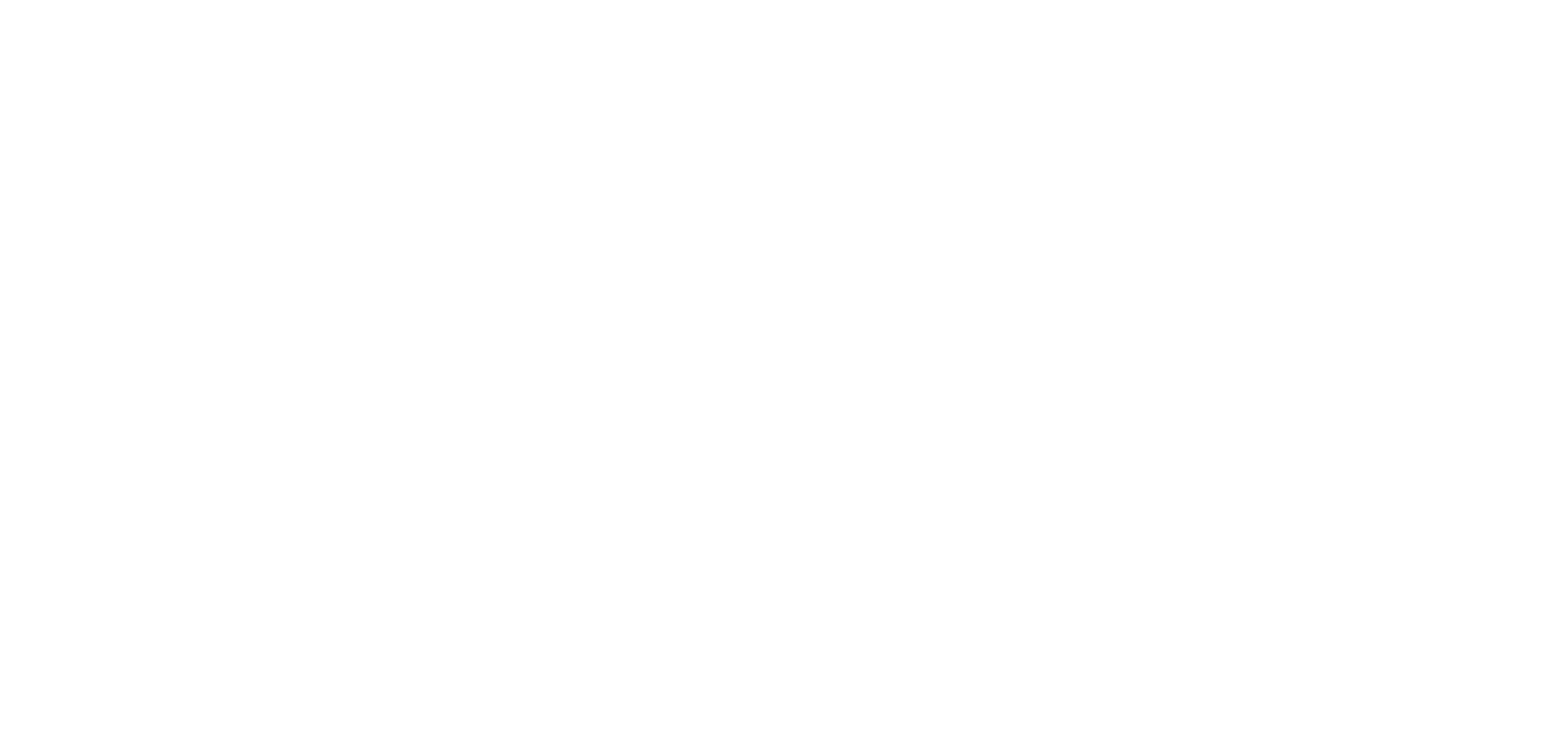
select select "I need help logging in"
select select "I need access or help logging into a system, including Single Sign On"
select select "NHS email"
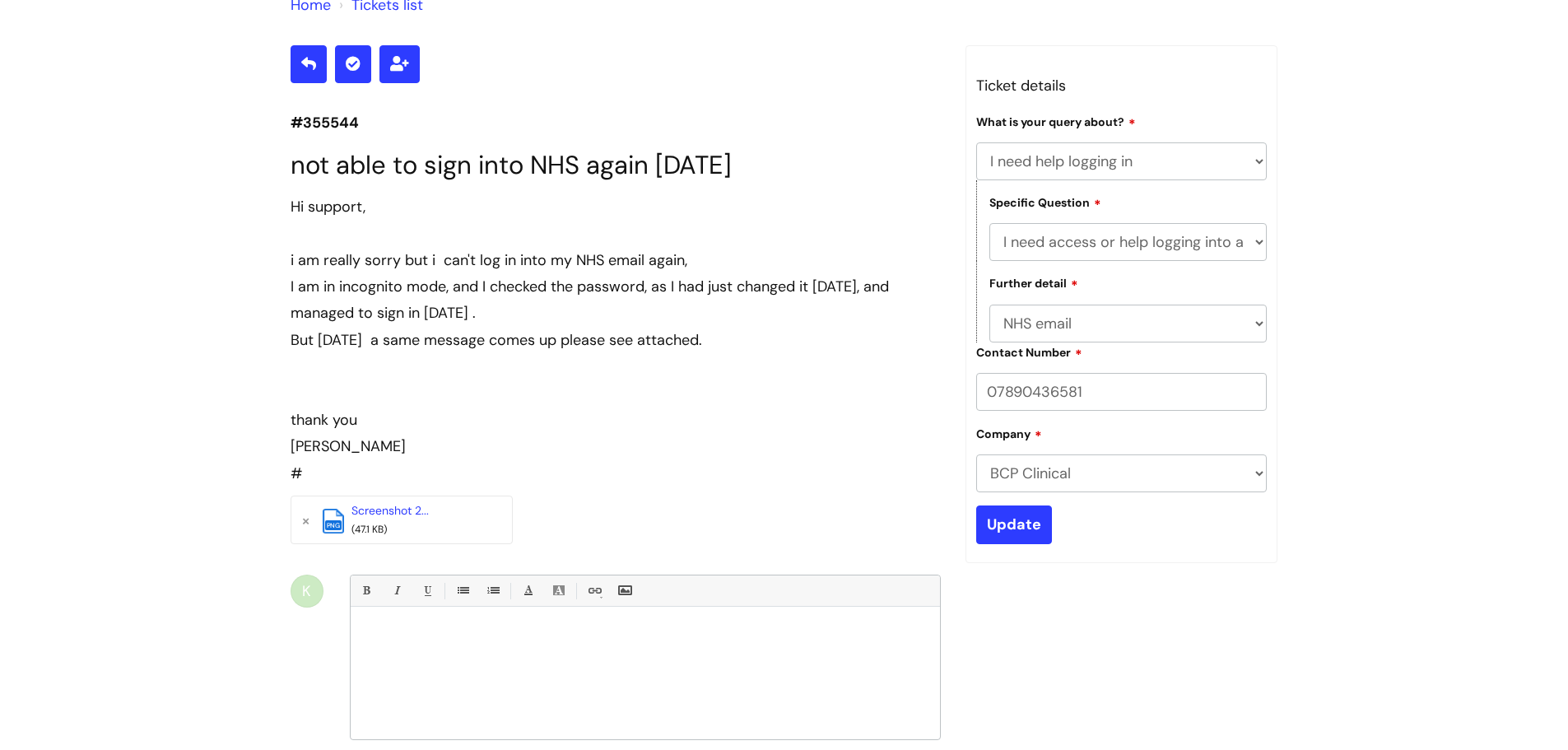
scroll to position [51, 0]
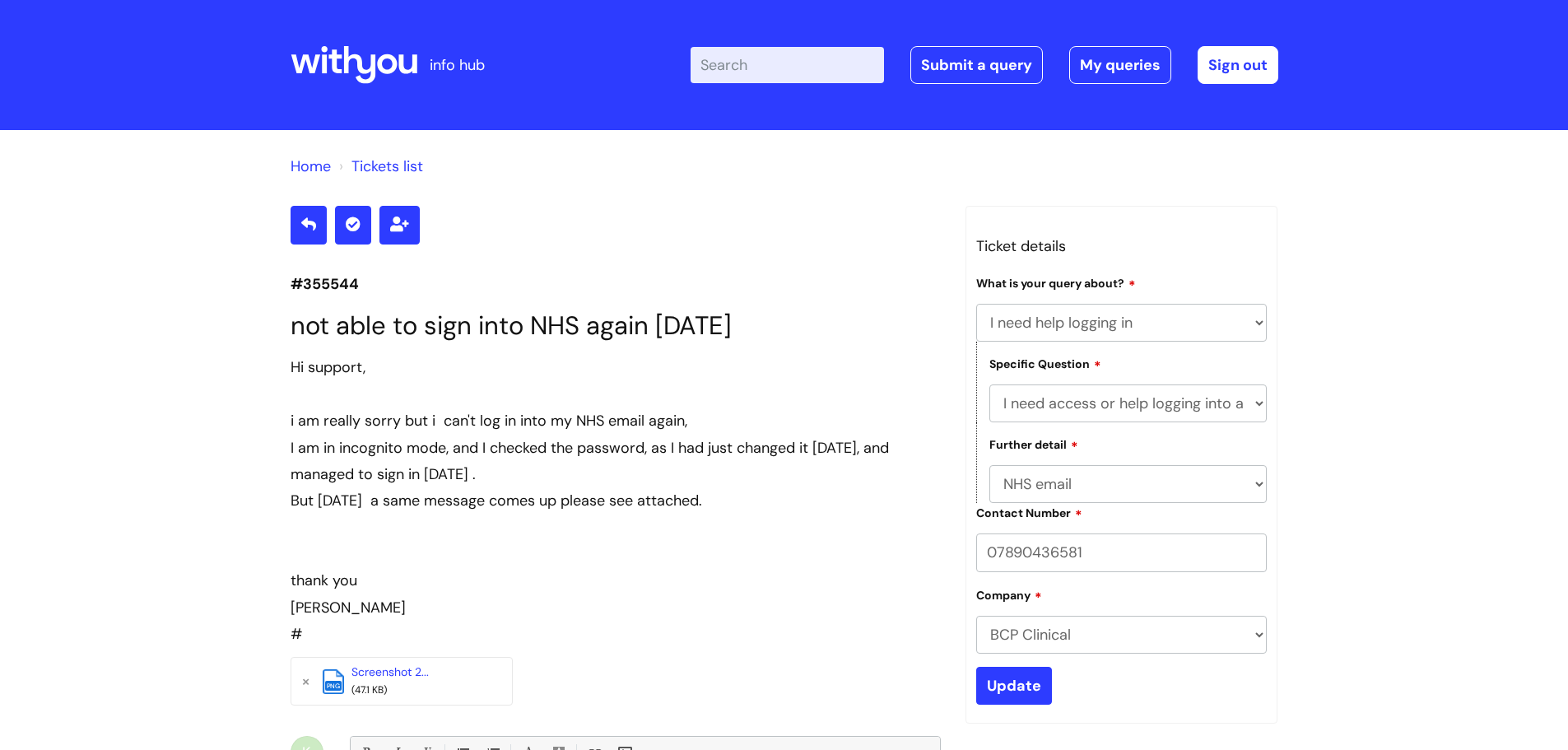
select select "I need help logging in"
select select "I need access or help logging into a system, including Single Sign On"
select select "NHS email"
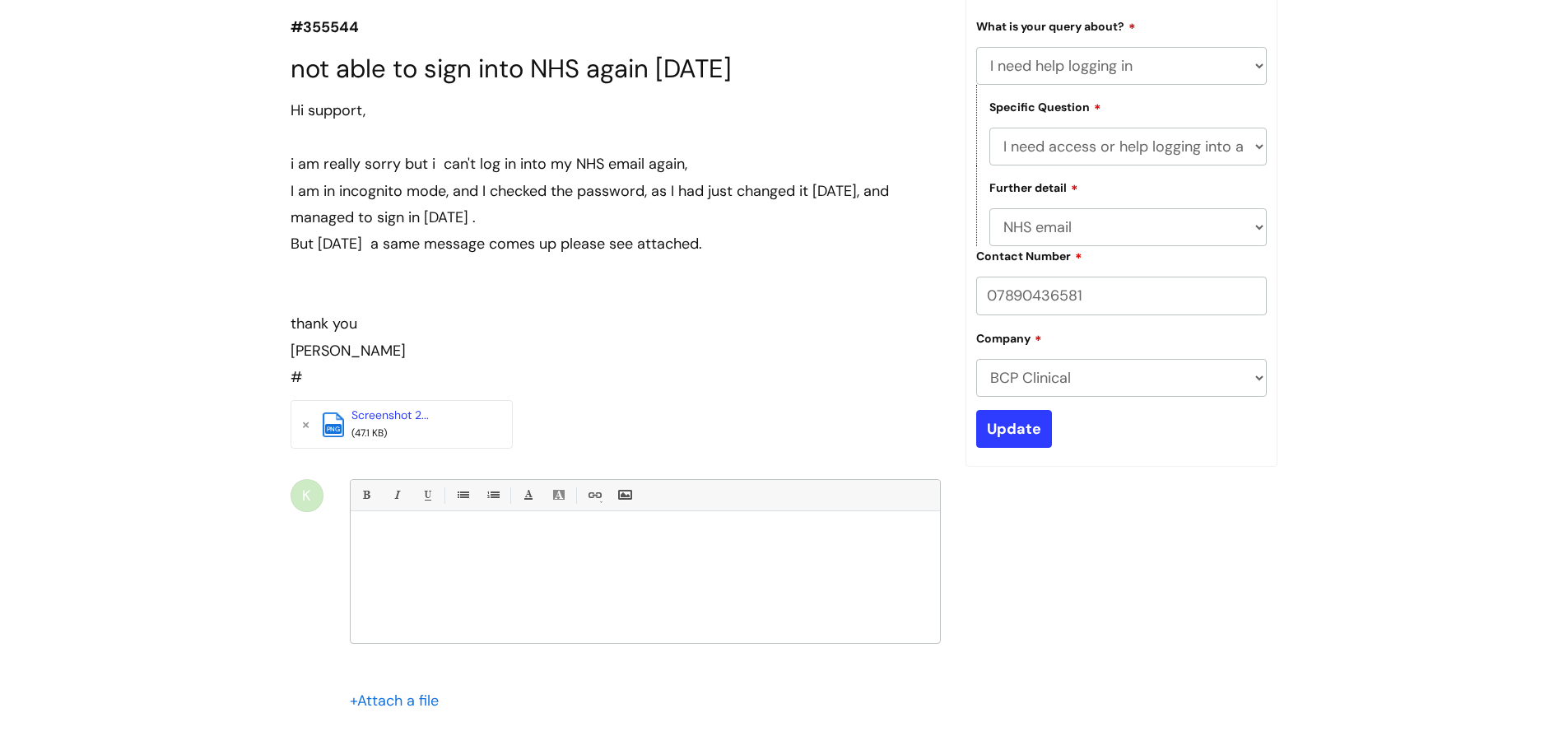
scroll to position [422, 0]
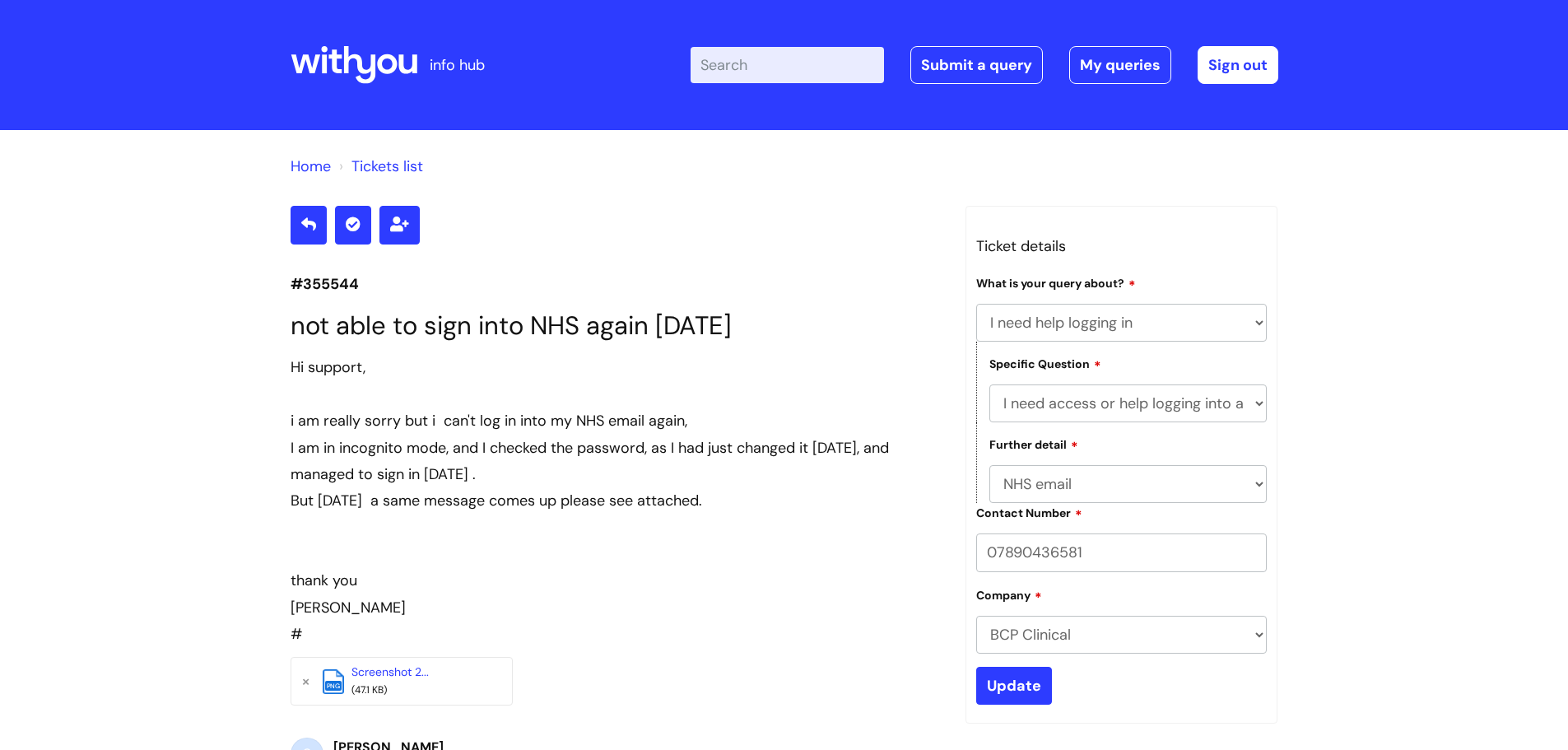
select select "I need help logging in"
select select "I need access or help logging into a system, including Single Sign On"
select select "NHS email"
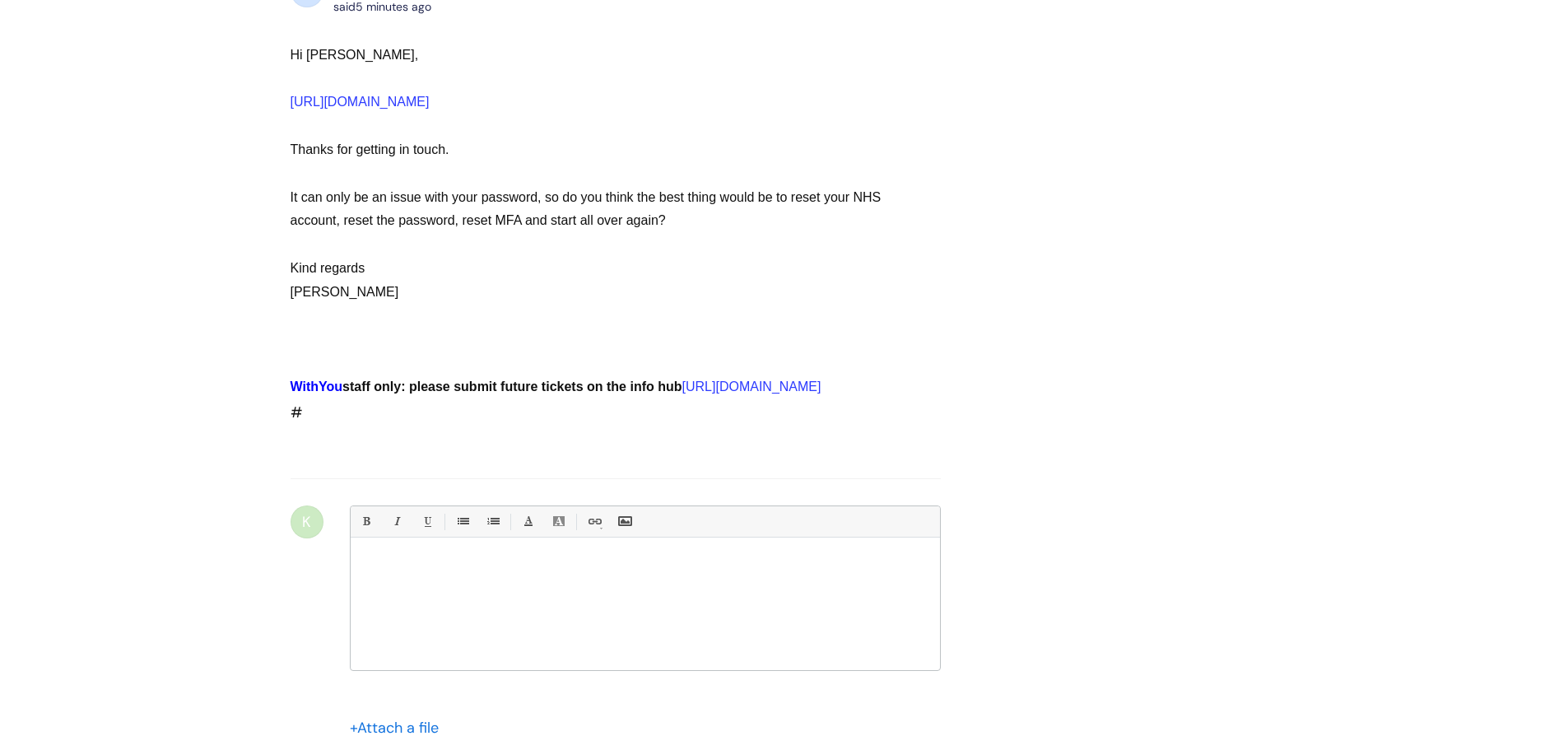
scroll to position [814, 0]
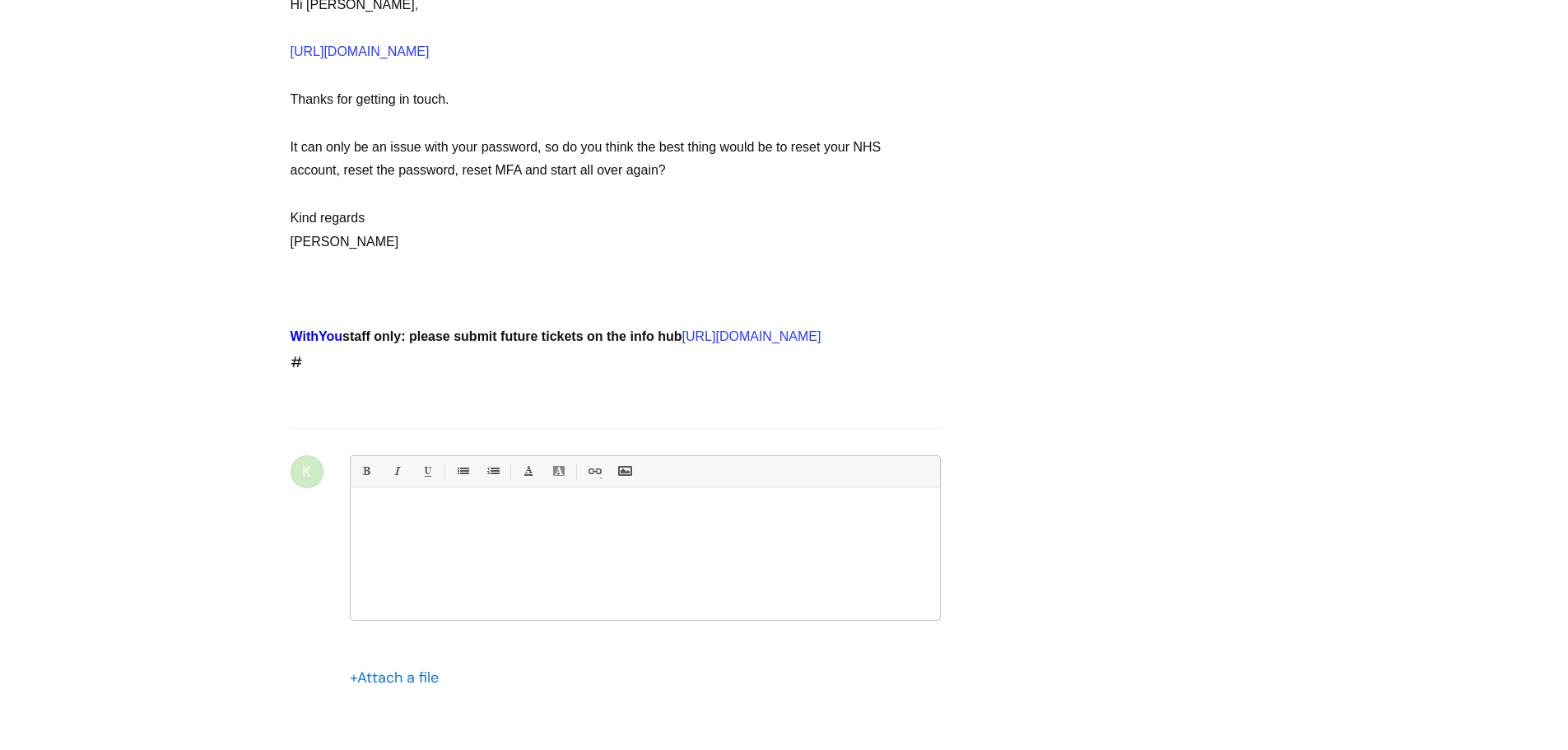
click at [426, 557] on div at bounding box center [645, 558] width 589 height 124
click at [512, 524] on p "Ohh god that scares me ," at bounding box center [645, 516] width 564 height 15
click at [577, 524] on p "Ohh god that scares me :) only because if" at bounding box center [645, 516] width 564 height 15
click at [526, 563] on div "Ohh god that scares me :) only because if i manage to block myself out (which i…" at bounding box center [645, 558] width 589 height 124
click at [717, 538] on p "Ohh god that scares me :) only because if i manage to block myself out (which i…" at bounding box center [645, 524] width 564 height 29
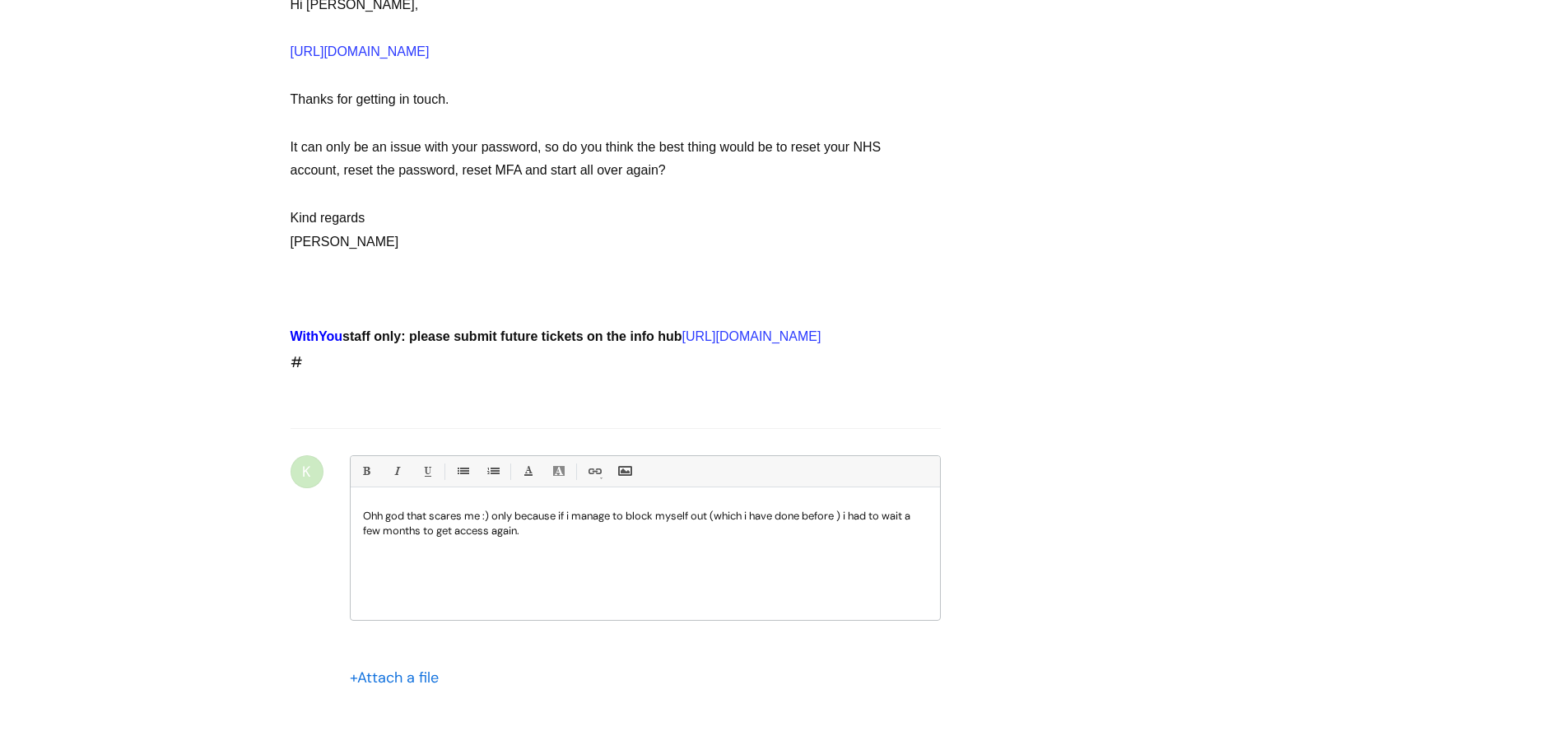
click at [713, 538] on p "Ohh god that scares me :) only because if i manage to block myself out (which i…" at bounding box center [645, 524] width 564 height 29
click at [544, 538] on p "Ohh god that scares me :) only because if i manage to block myself out (which i…" at bounding box center [645, 524] width 564 height 29
click at [528, 538] on p "Ohh god that scares me :) only because if i manage to block myself out (which i…" at bounding box center [645, 524] width 564 height 29
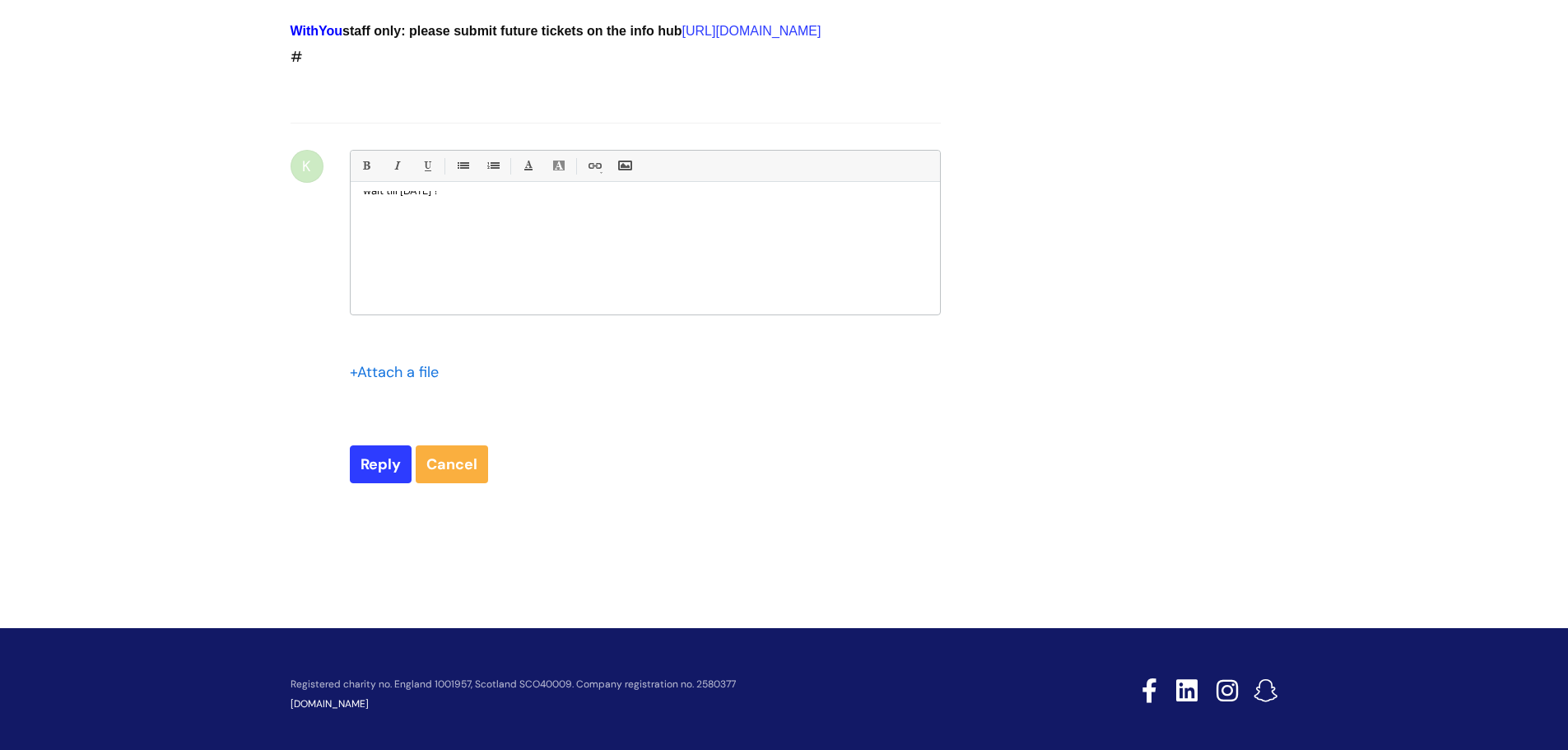
scroll to position [1154, 0]
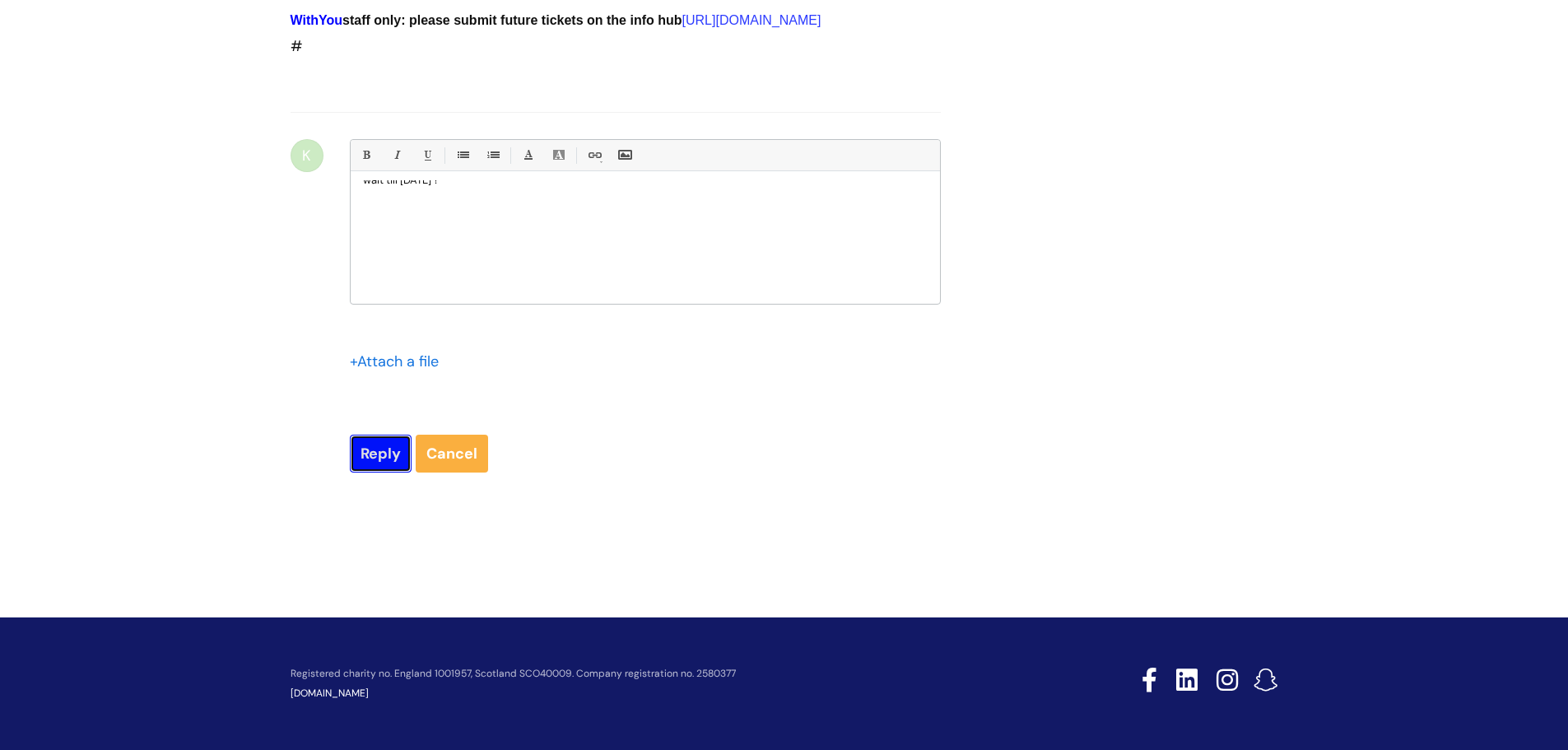
click at [382, 451] on input "Reply" at bounding box center [380, 453] width 62 height 38
type input "Please Wait..."
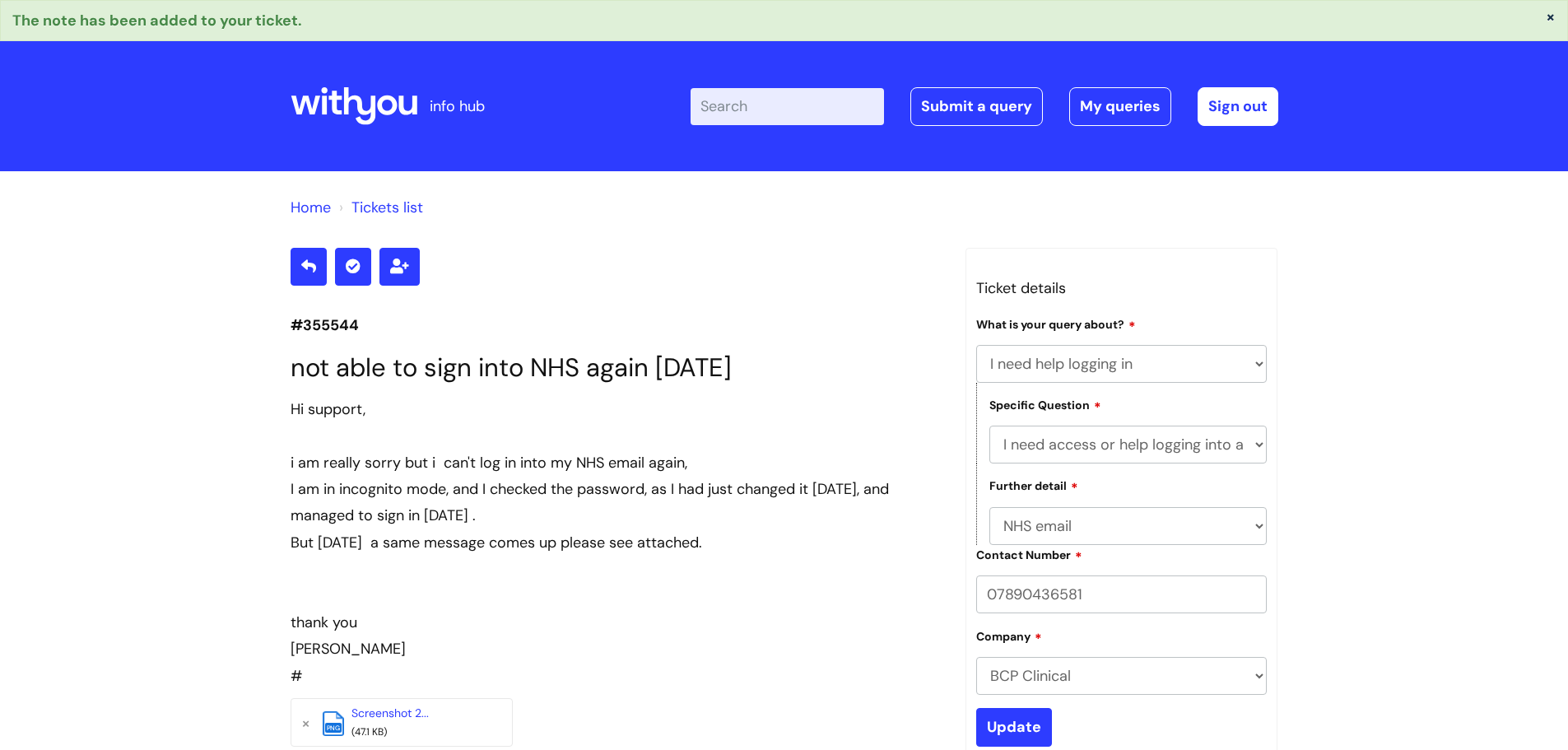
select select "I need help logging in"
select select "I need access or help logging into a system, including Single Sign On"
select select "NHS email"
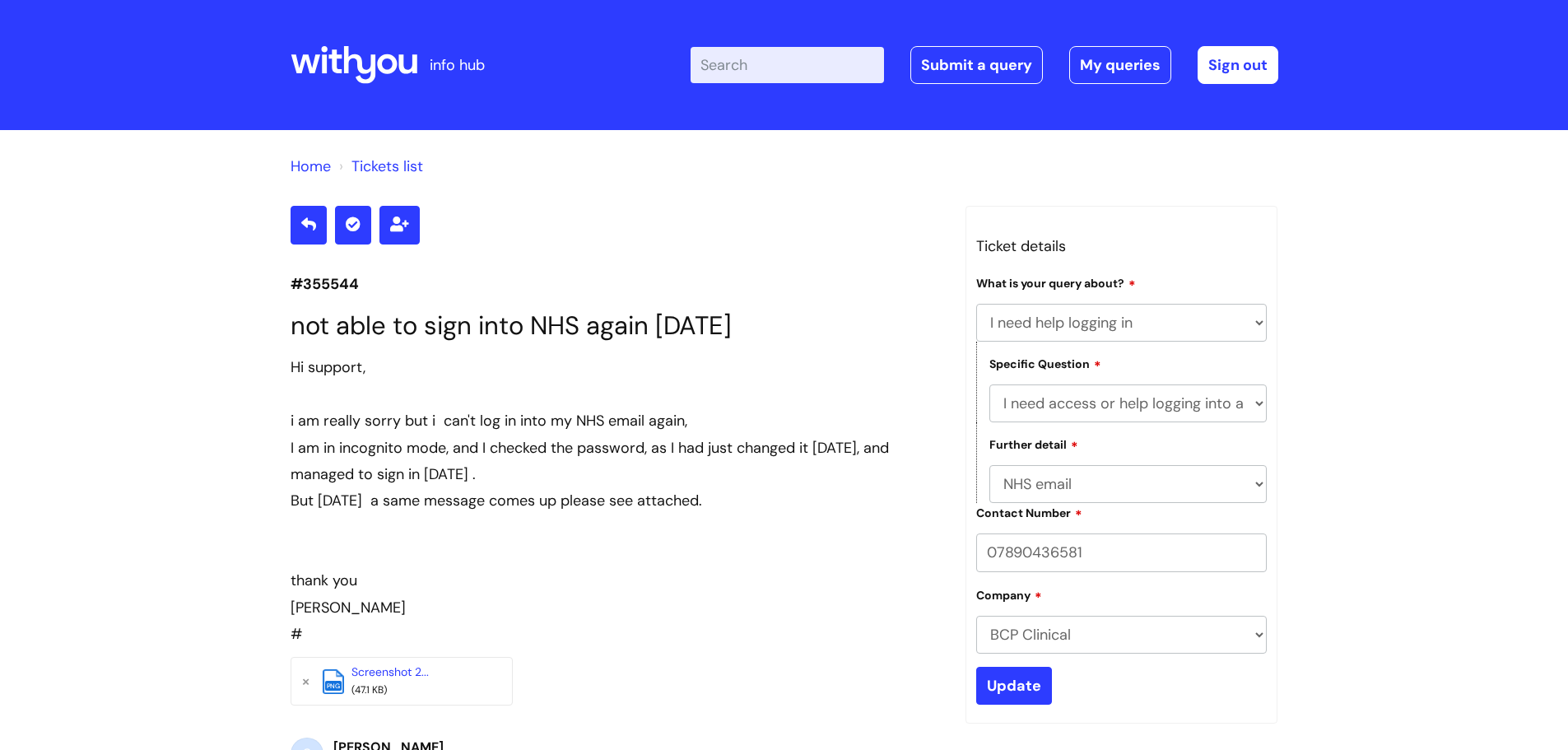
select select "I need help logging in"
select select "I need access or help logging into a system, including Single Sign On"
select select "NHS email"
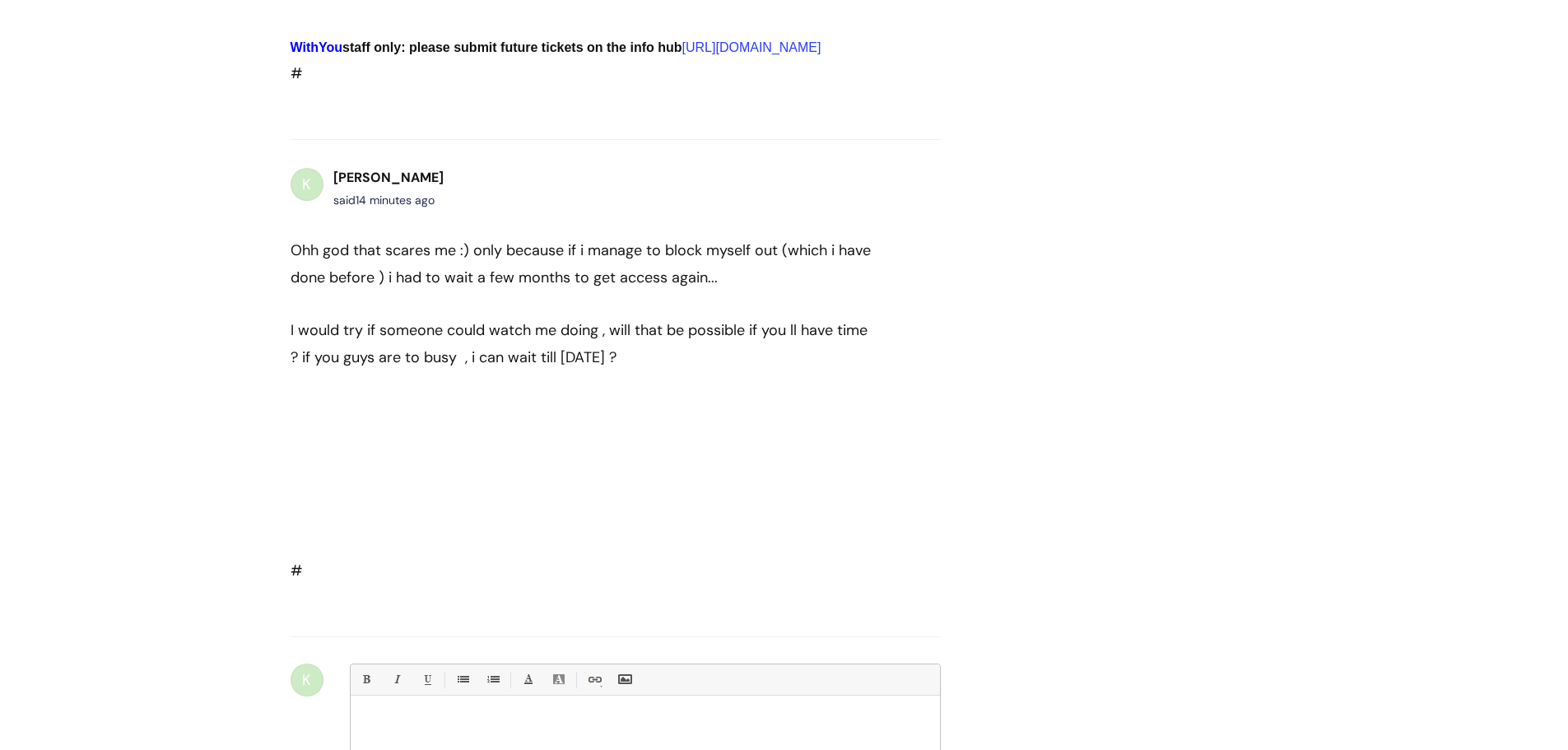
scroll to position [734, 0]
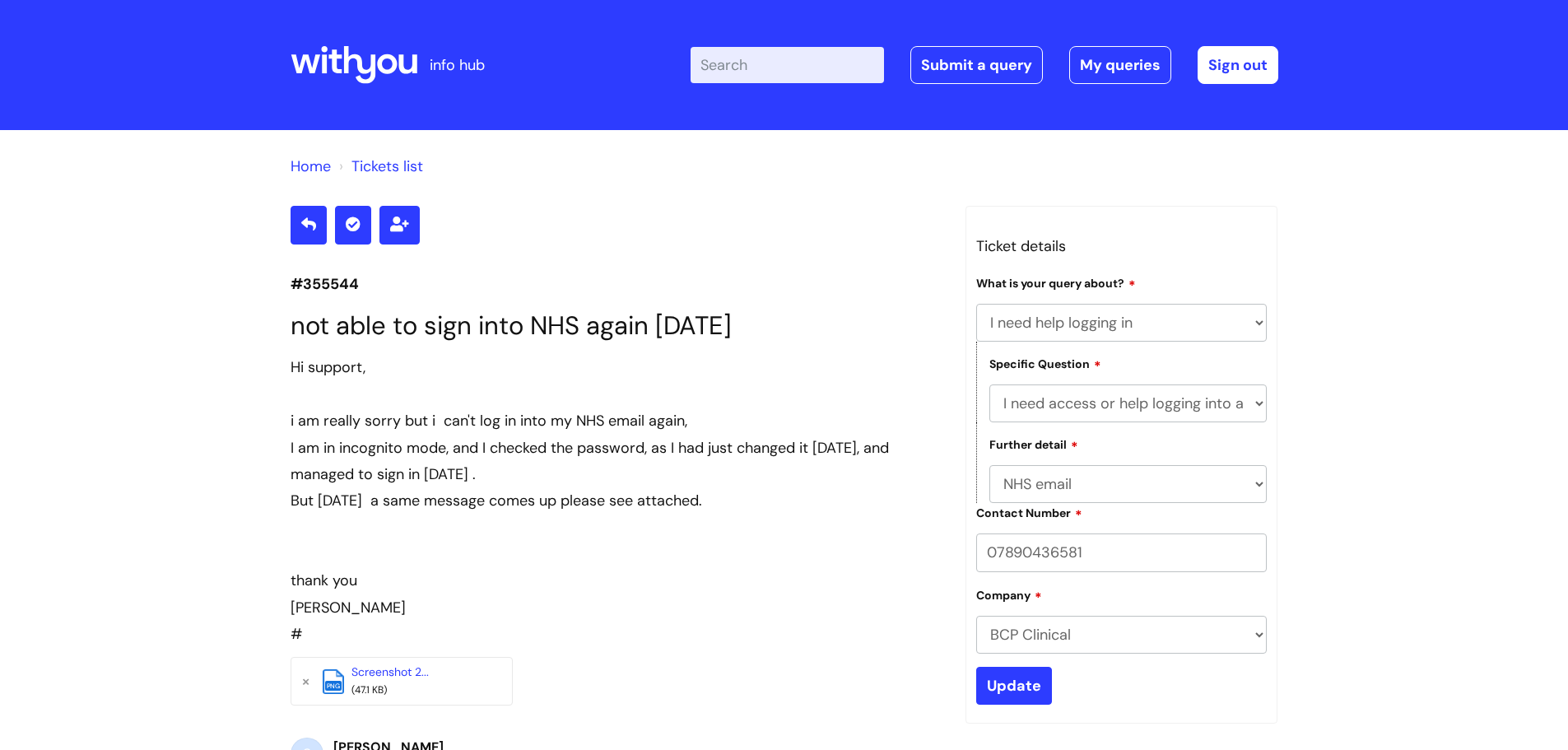
select select "I need help logging in"
select select "I need access or help logging into a system, including Single Sign On"
select select "NHS email"
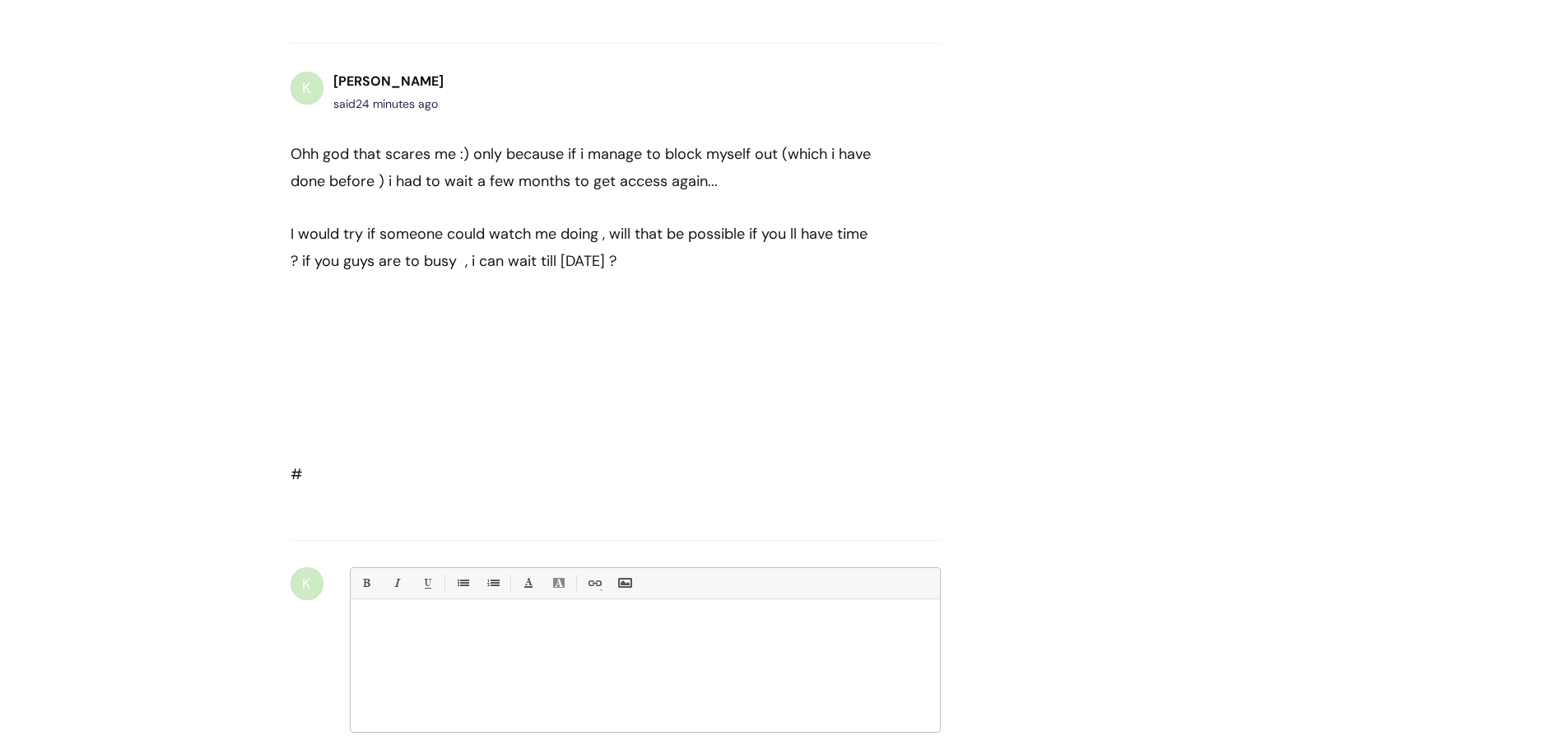
scroll to position [1064, 0]
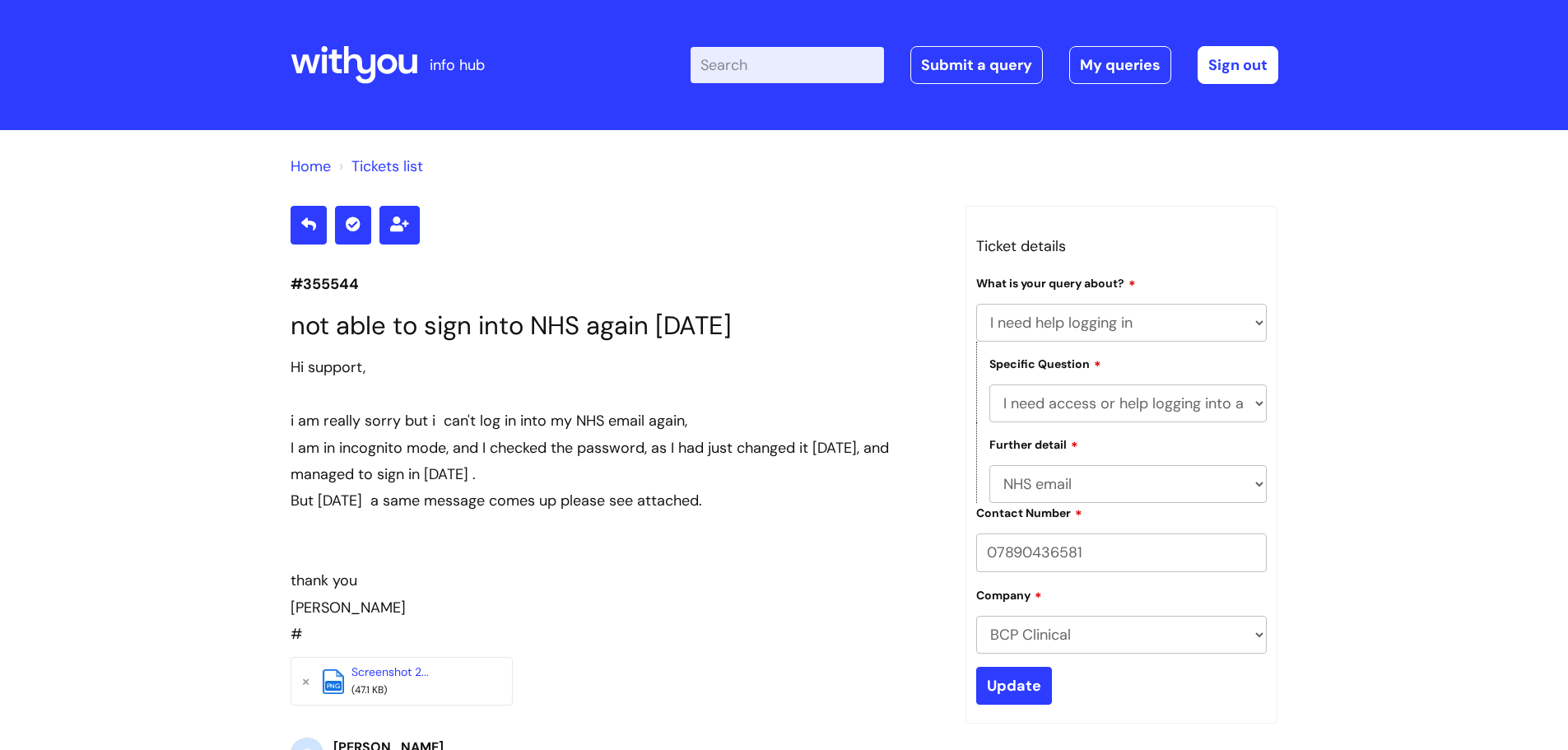
select select "I need help logging in"
select select "I need access or help logging into a system, including Single Sign On"
select select "NHS email"
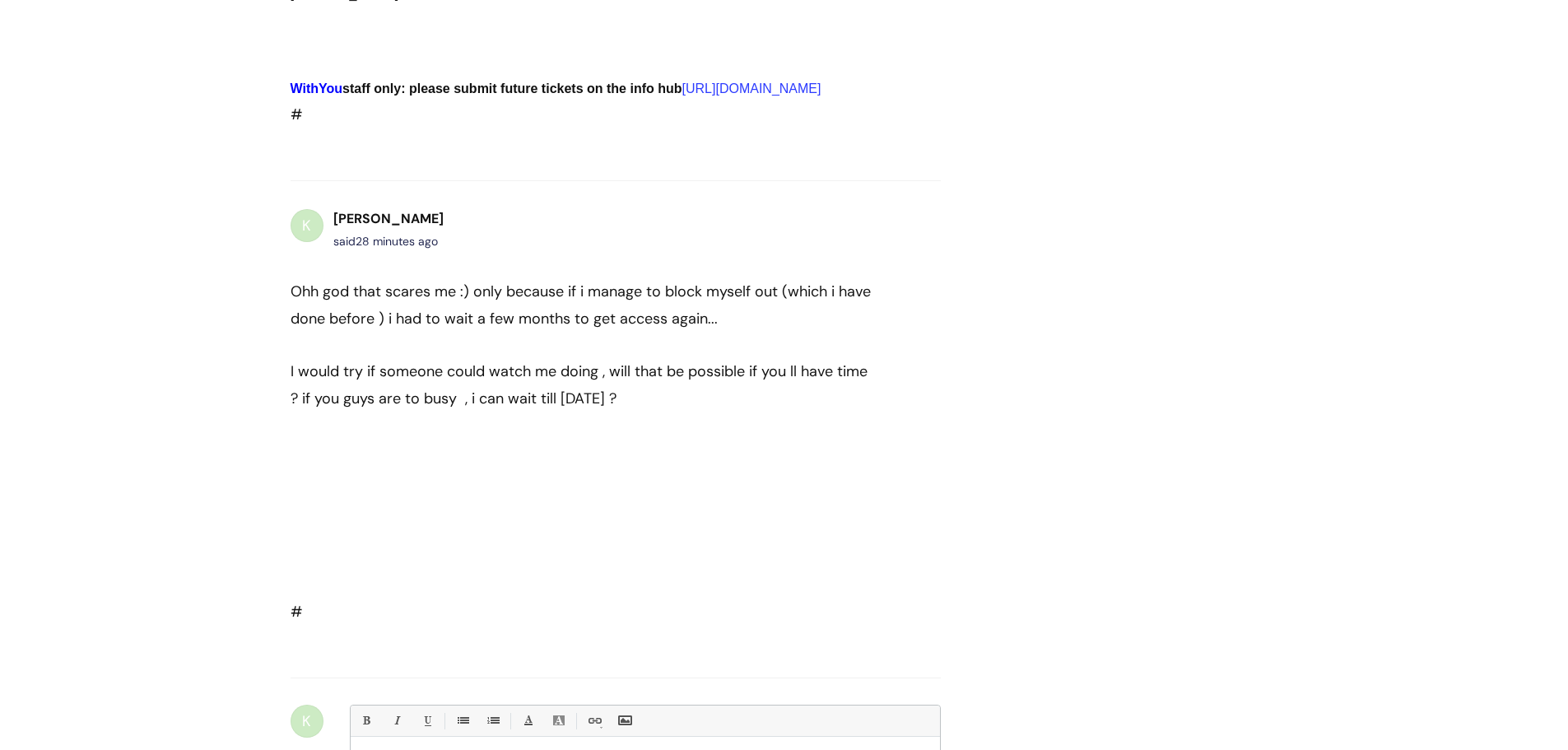
scroll to position [981, 0]
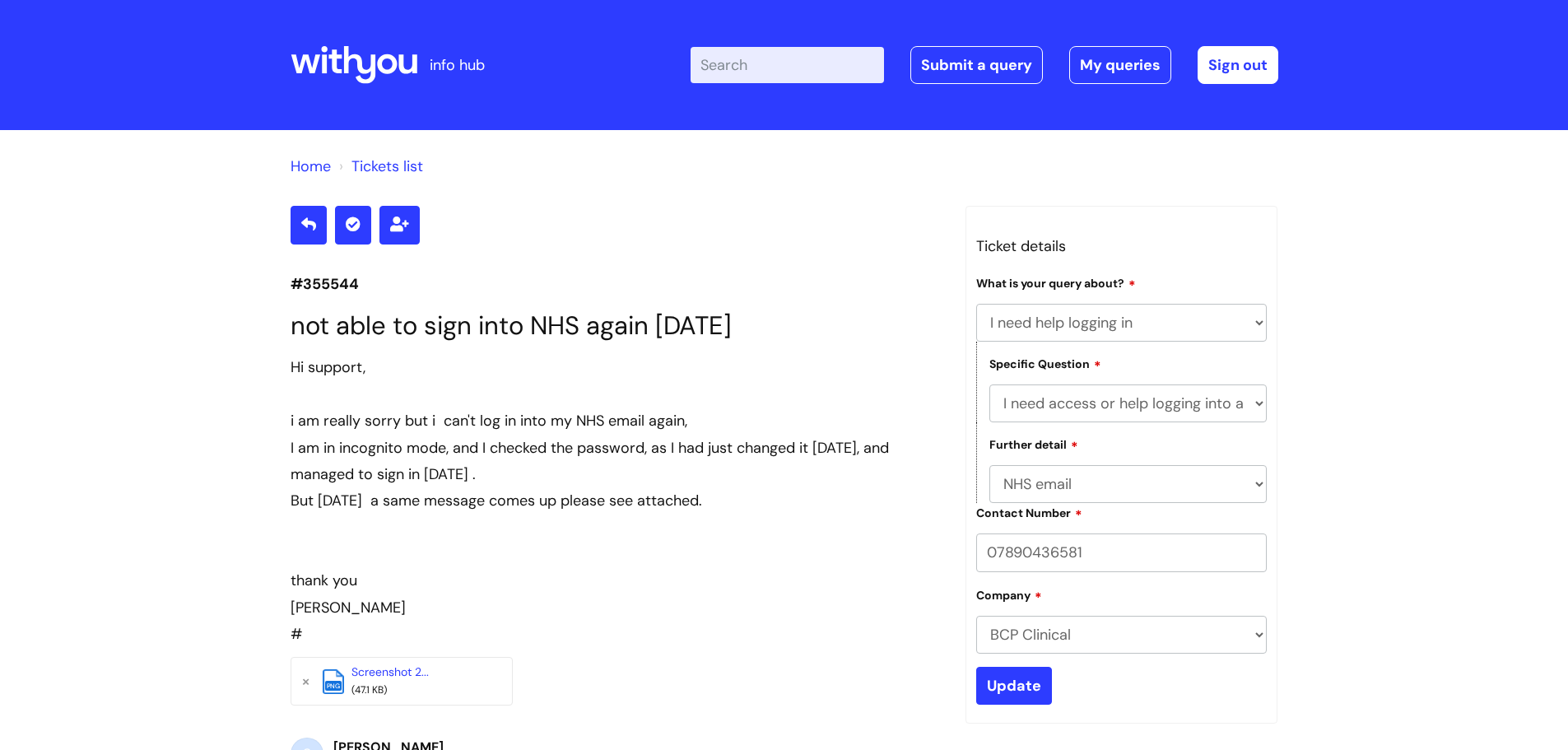
select select "I need help logging in"
select select "I need access or help logging into a system, including Single Sign On"
select select "NHS email"
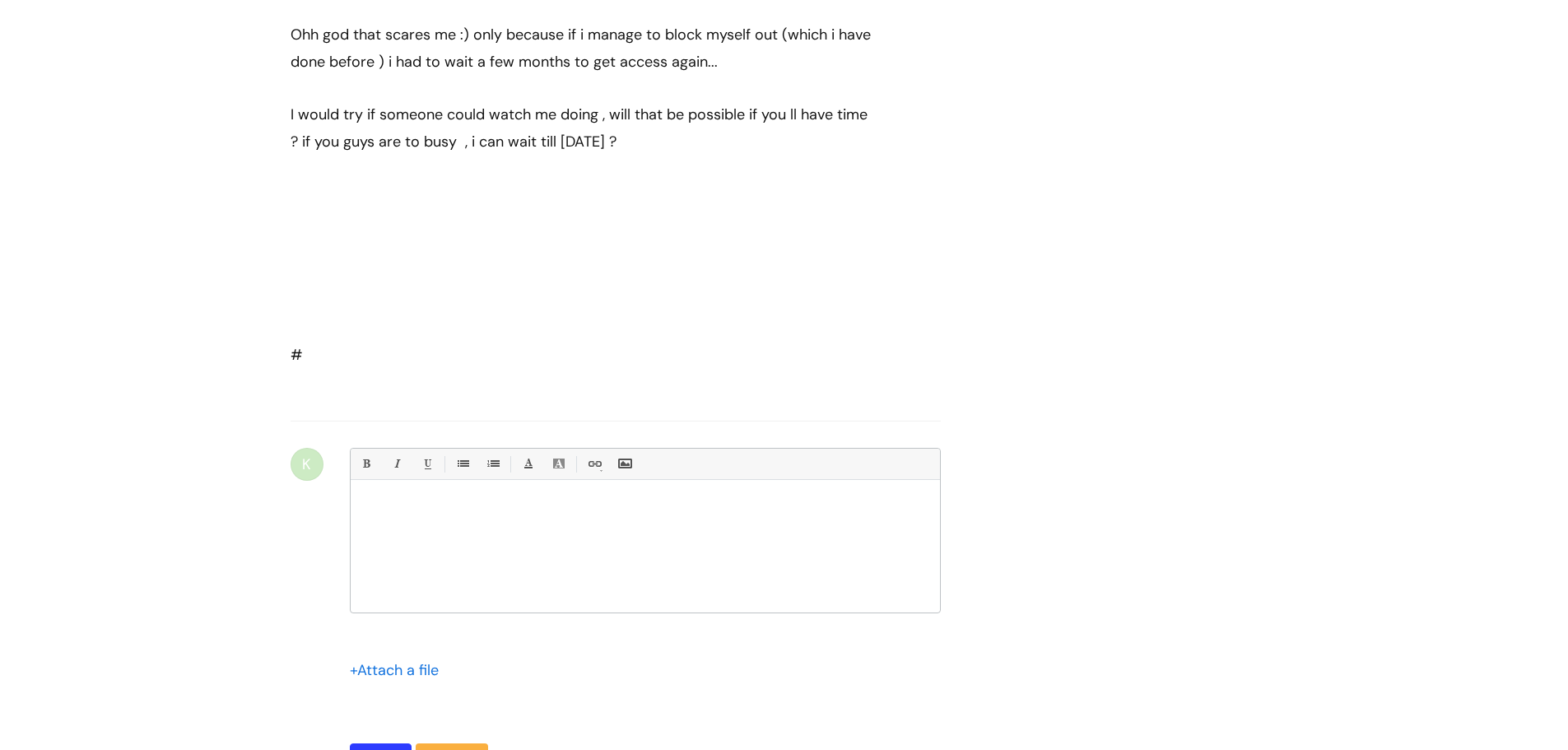
scroll to position [1064, 0]
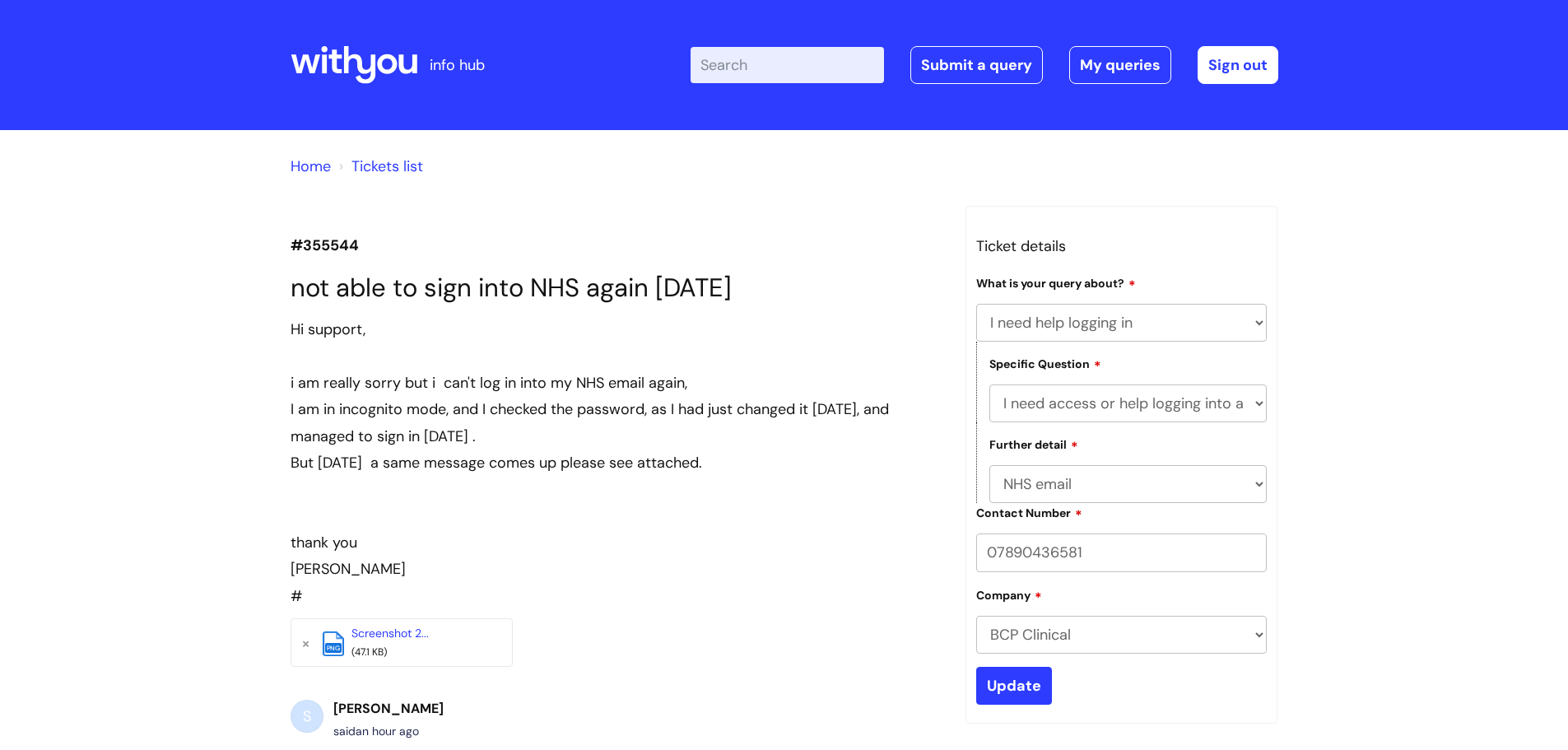
select select "I need help logging in"
select select "I need access or help logging into a system, including Single Sign On"
select select "NHS email"
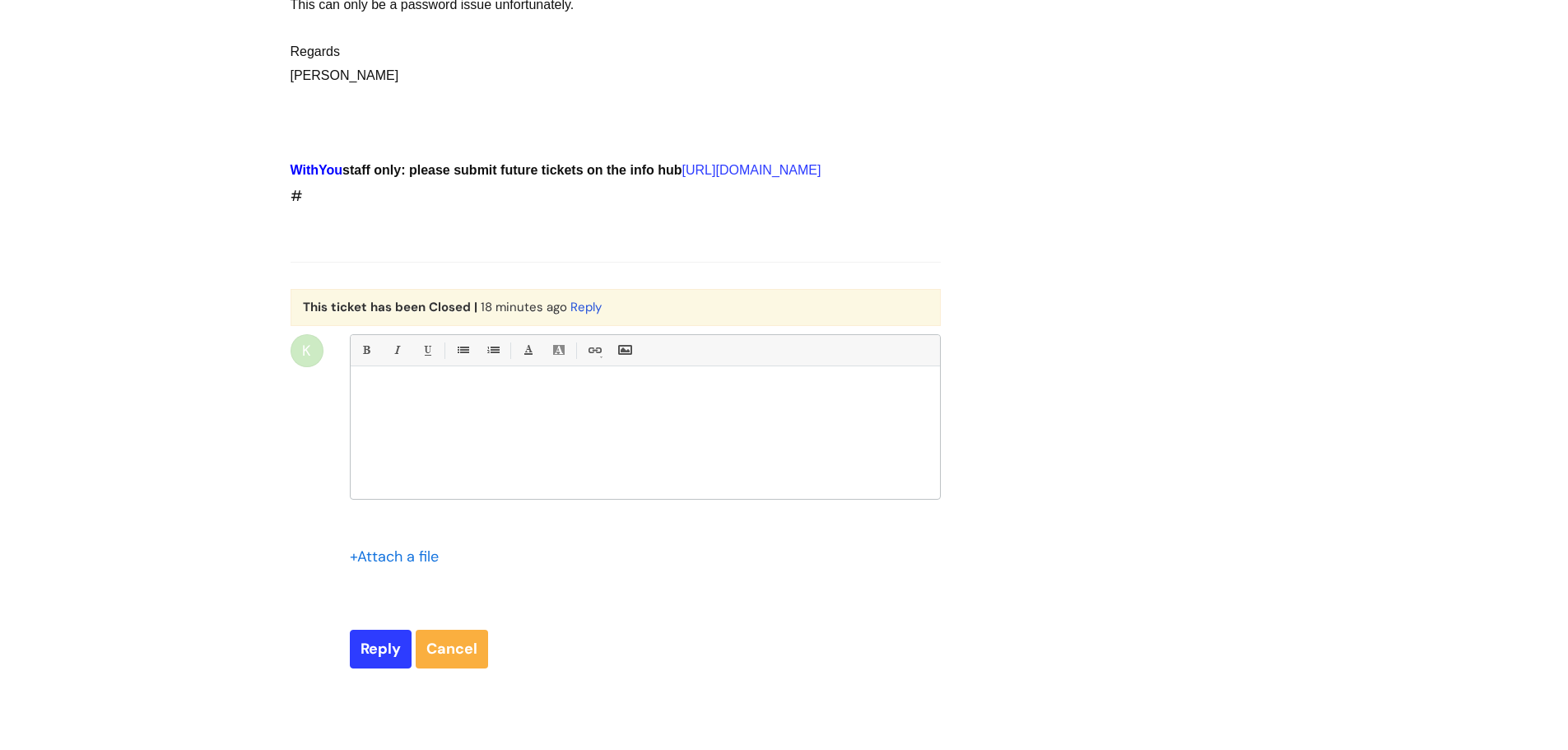
scroll to position [2098, 0]
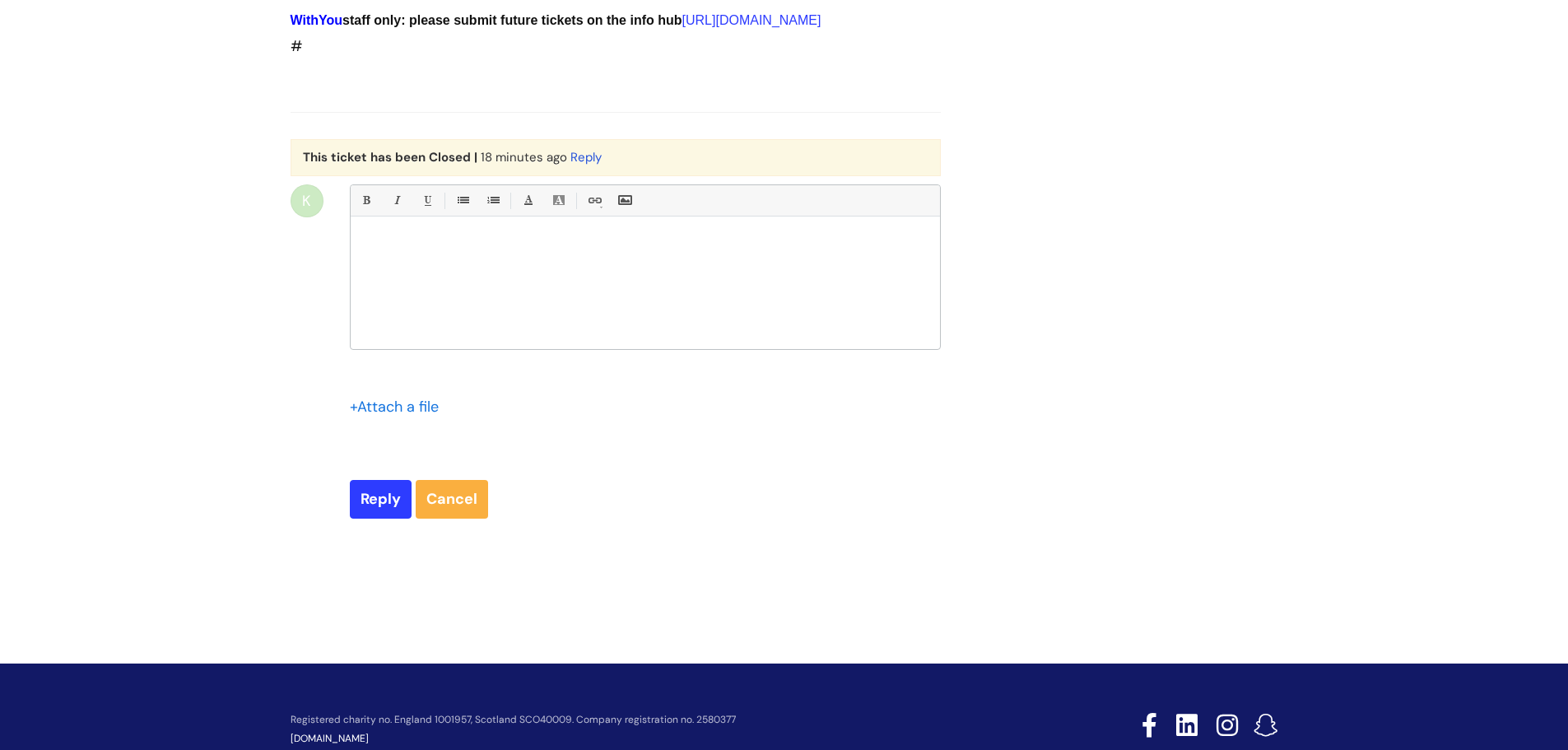
click at [424, 325] on div at bounding box center [645, 287] width 589 height 124
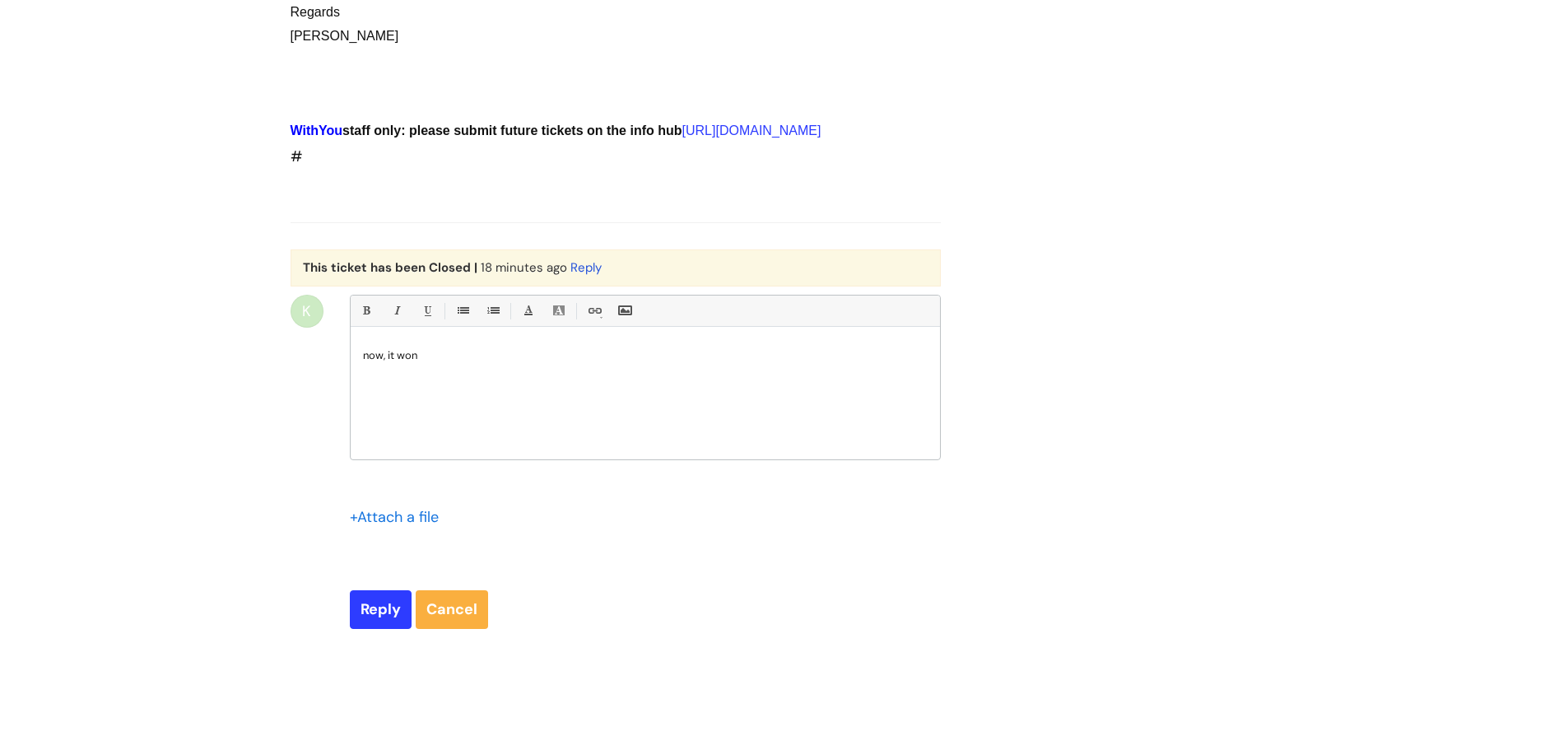
scroll to position [2016, 0]
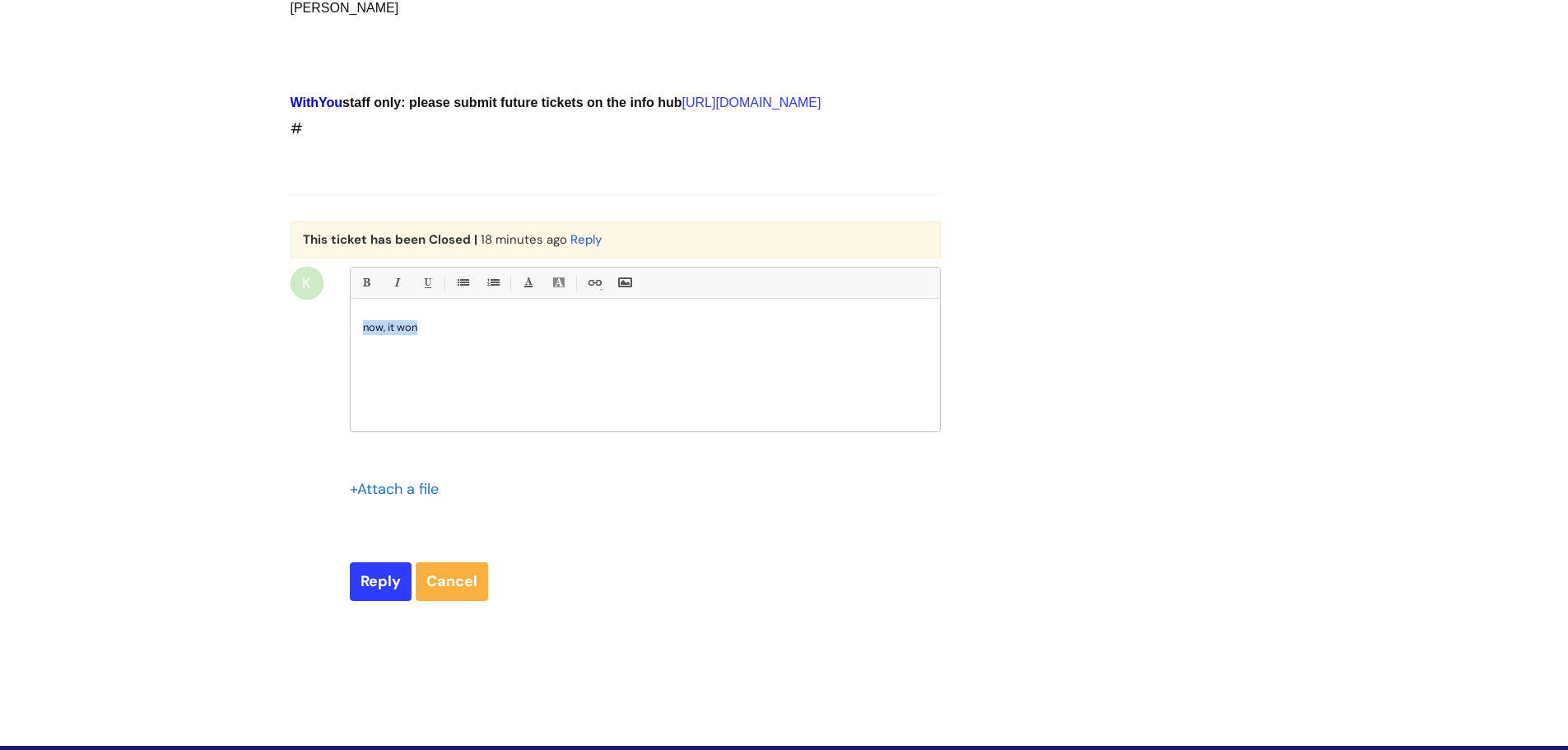
drag, startPoint x: 420, startPoint y: 377, endPoint x: 333, endPoint y: 386, distance: 87.5
click at [333, 386] on div "K Bold (Ctrl-B) Italic (Ctrl-I) Underline(Ctrl-U) • Unordered List (Ctrl-Shift-…" at bounding box center [615, 433] width 651 height 333
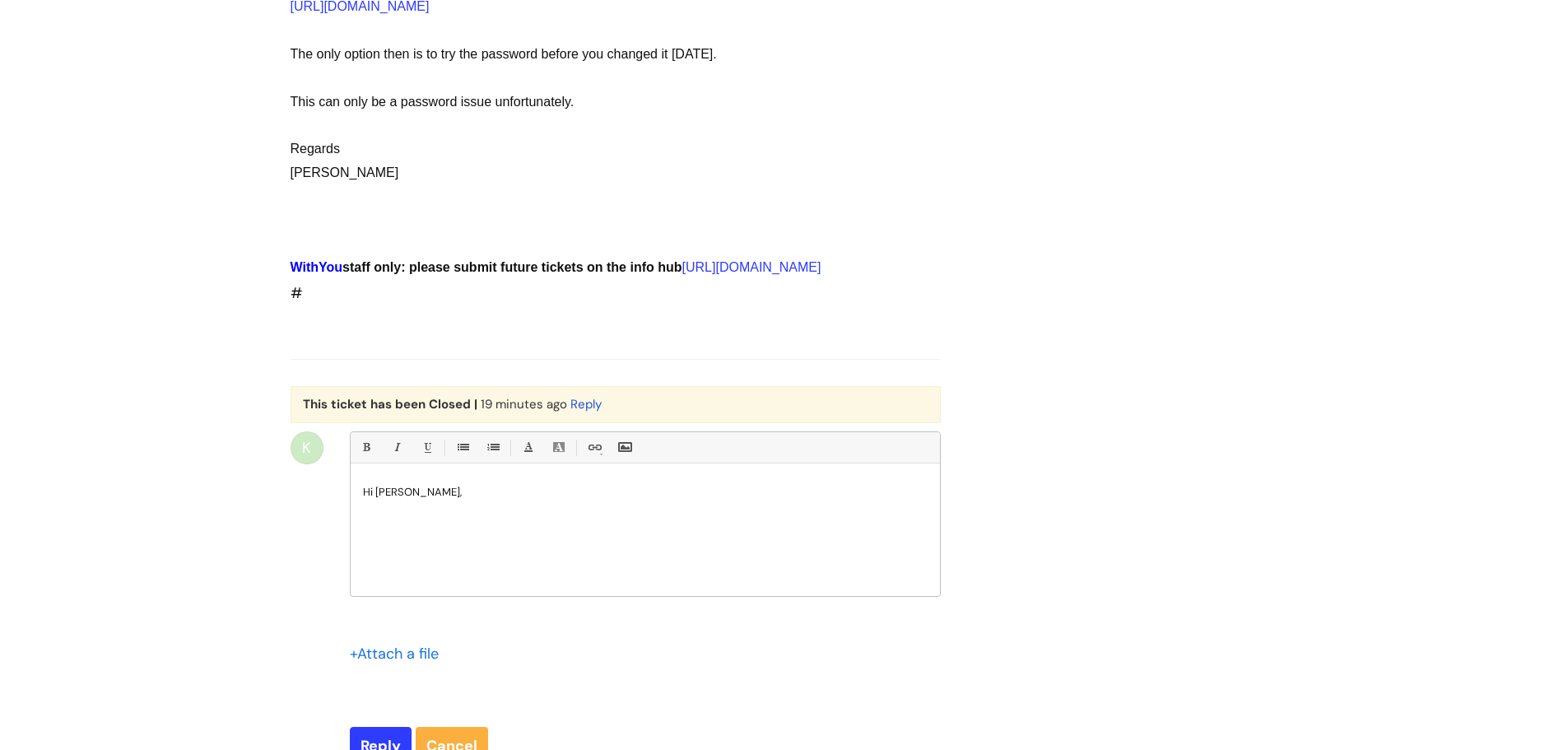
scroll to position [2098, 0]
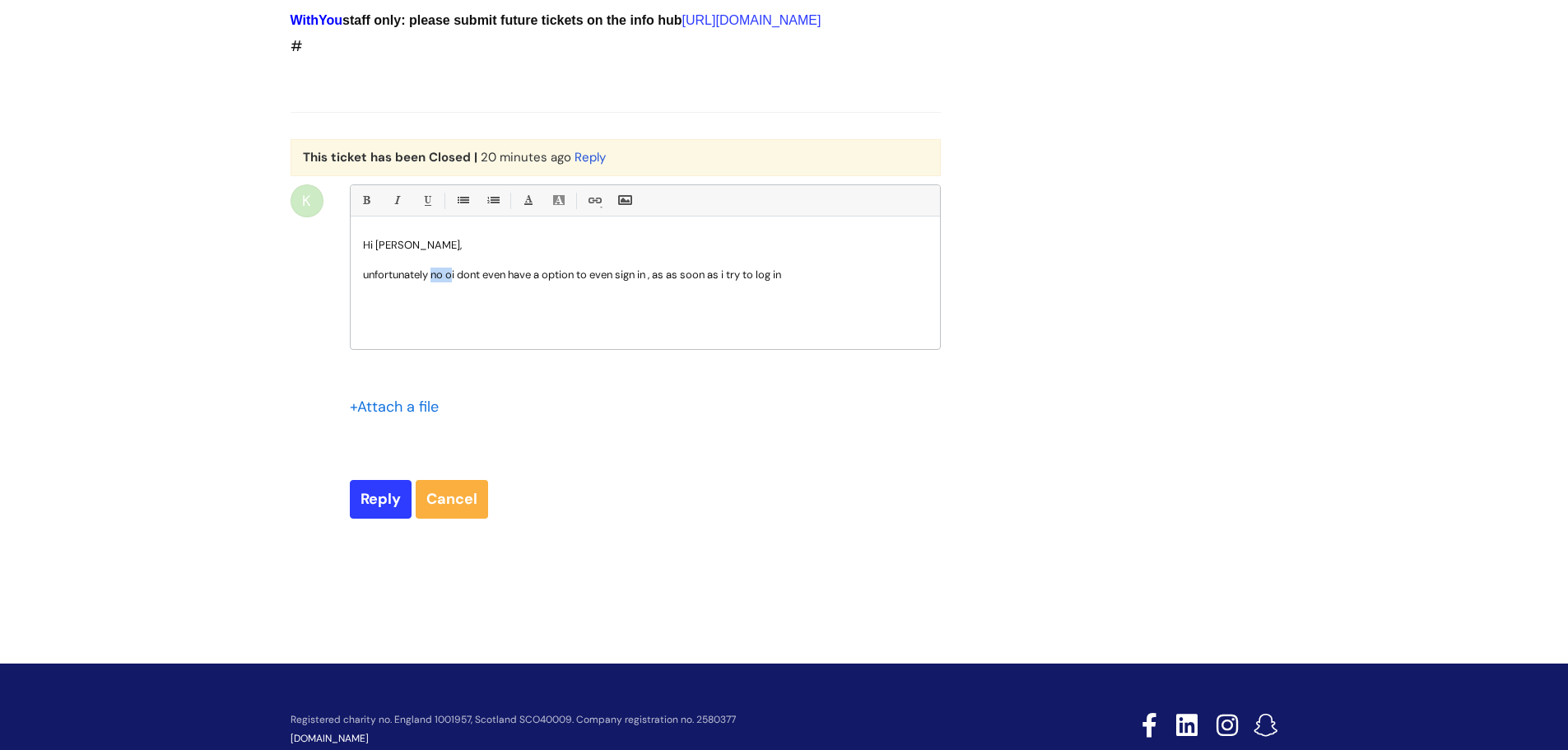
drag, startPoint x: 454, startPoint y: 322, endPoint x: 432, endPoint y: 317, distance: 22.6
click at [432, 282] on p "unfortunately no oi dont even have a option to even sign in , as as soon as i t…" at bounding box center [645, 275] width 564 height 15
click at [632, 282] on p "unfortunately ,i dont even have a option to even sign in , as as soon as i try …" at bounding box center [645, 275] width 564 height 15
click at [668, 282] on p "unfortunately ,i dont even have a option to even sign in now , as as soon as i …" at bounding box center [645, 275] width 564 height 15
click at [678, 282] on p "unfortunately ,i dont even have a option to even sign in now , as as soon as i …" at bounding box center [645, 275] width 564 height 15
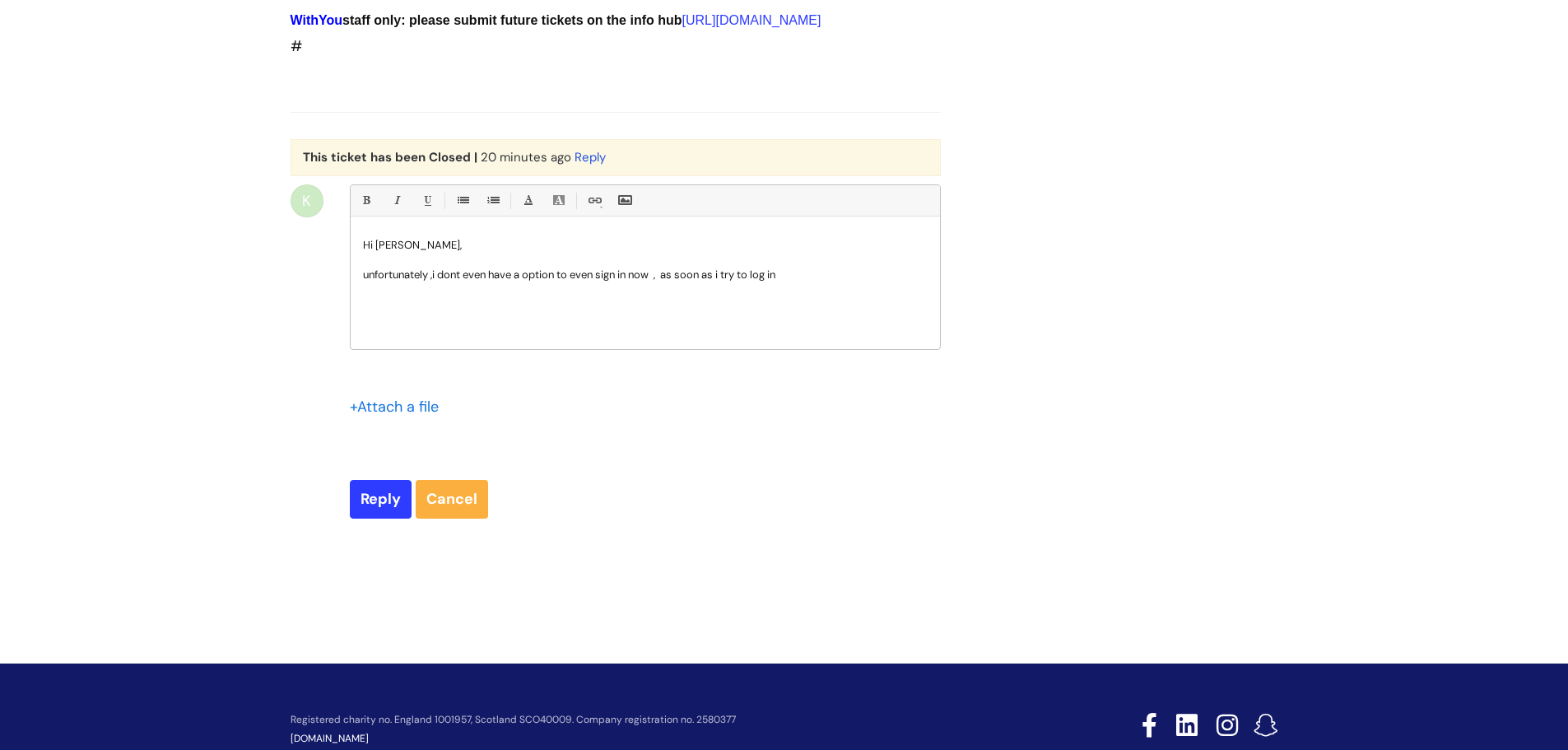
click at [795, 282] on p "unfortunately ,i dont even have a option to even sign in now , as soon as i try…" at bounding box center [645, 275] width 564 height 15
drag, startPoint x: 795, startPoint y: 320, endPoint x: 748, endPoint y: 318, distance: 47.0
click at [748, 282] on p "unfortunately ,i dont even have a option to even sign in now , as soon as i try…" at bounding box center [645, 275] width 564 height 15
click at [378, 518] on input "Reply" at bounding box center [380, 499] width 62 height 38
type input "Please Wait..."
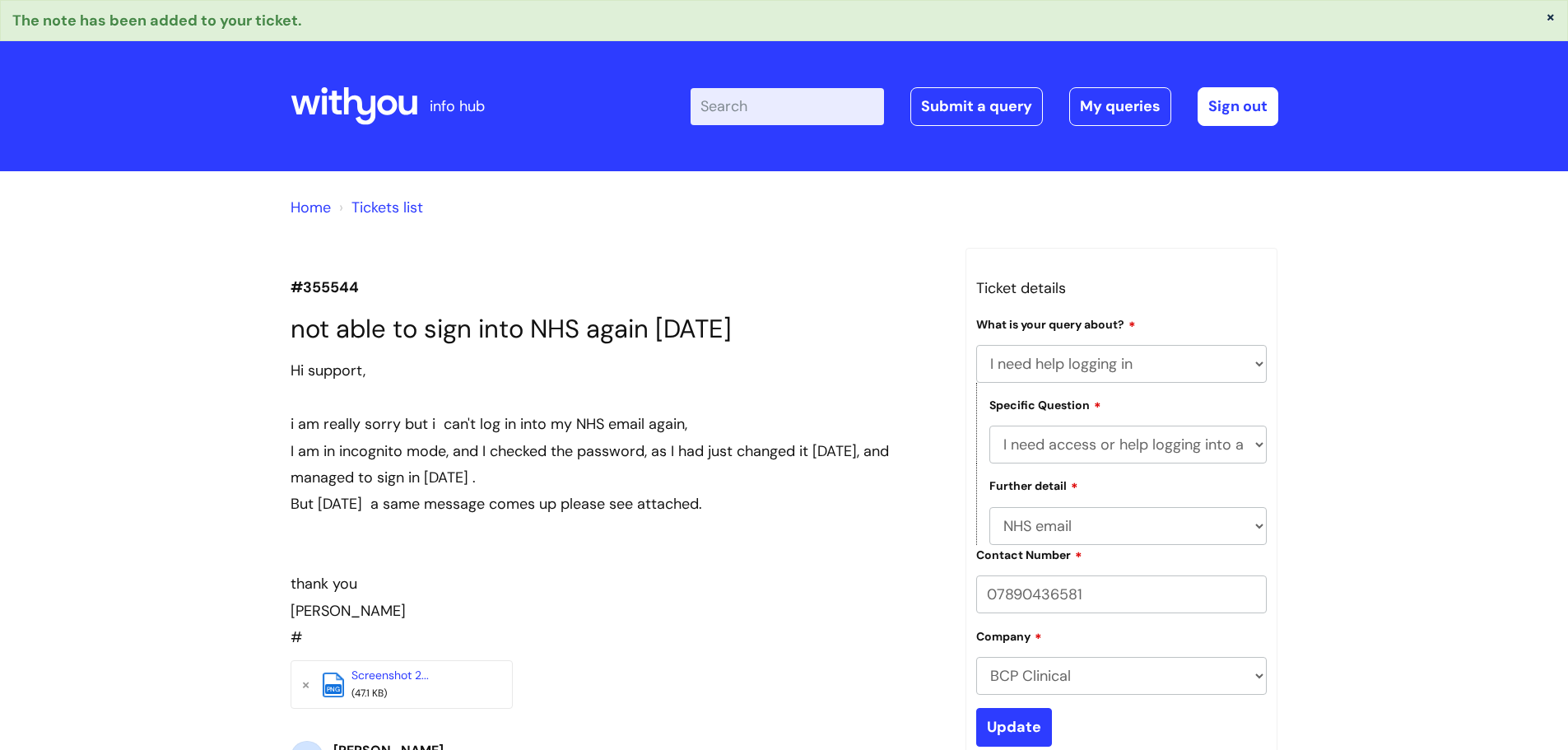
select select "I need help logging in"
select select "I need access or help logging into a system, including Single Sign On"
select select "NHS email"
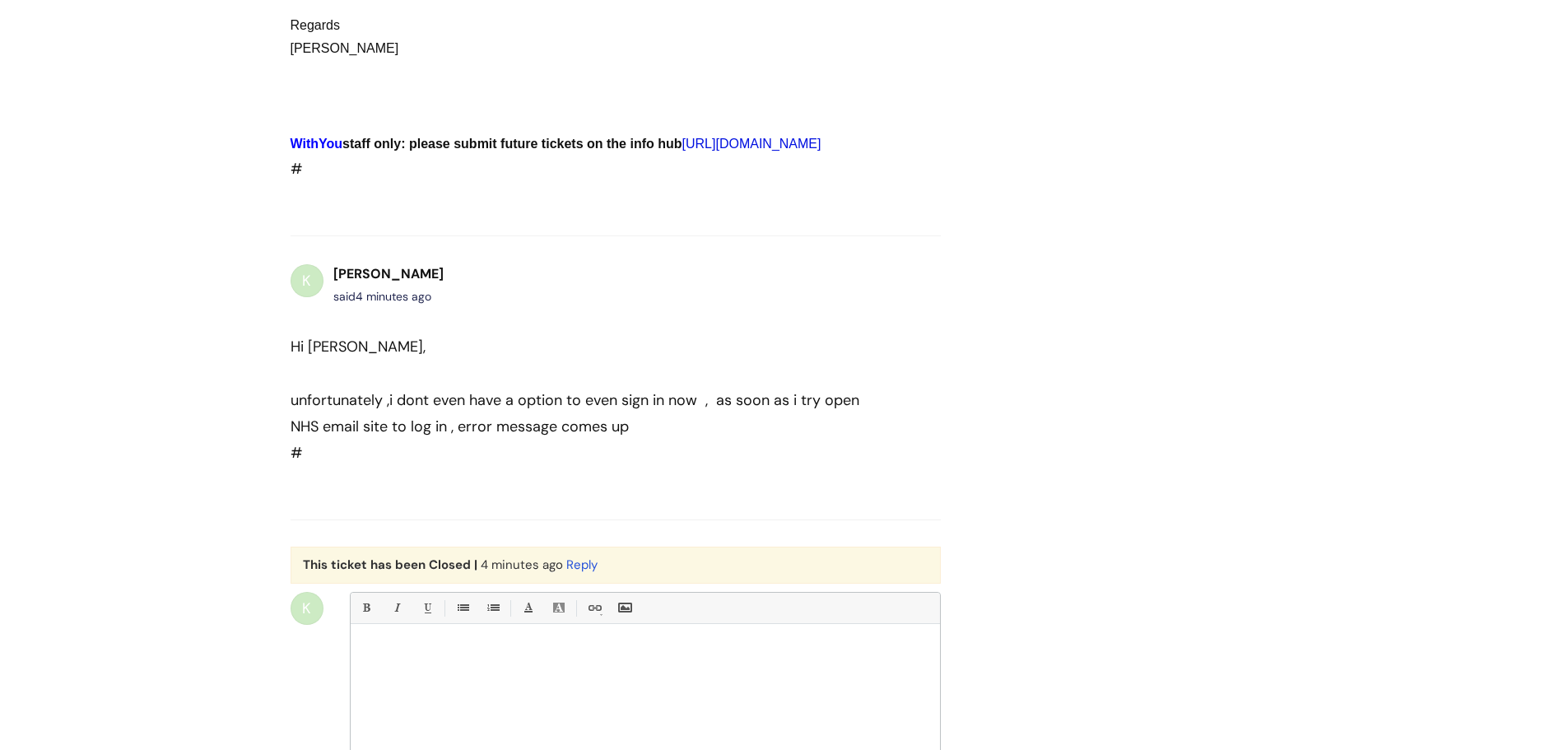
scroll to position [1847, 0]
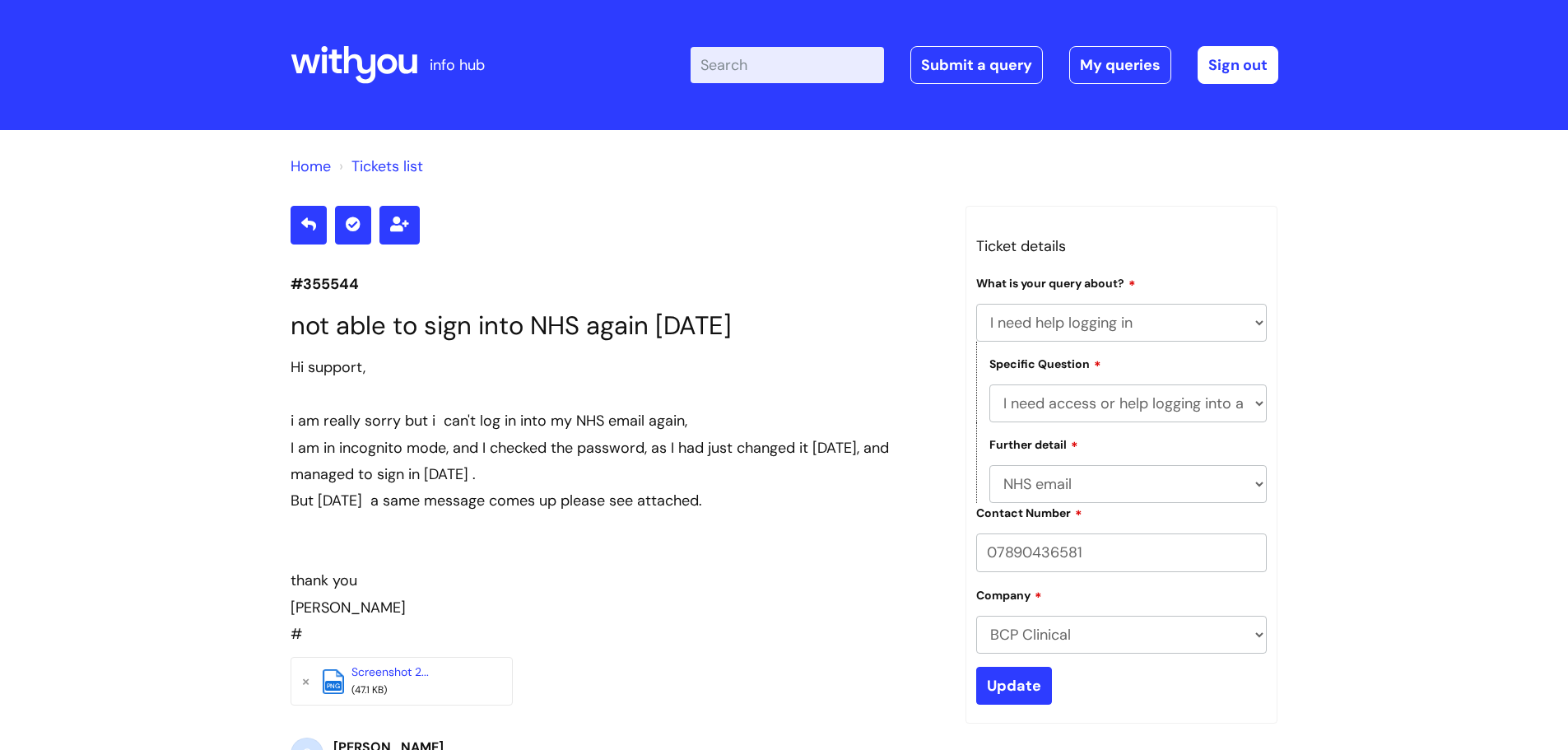
select select "I need help logging in"
select select "I need access or help logging into a system, including Single Sign On"
select select "NHS email"
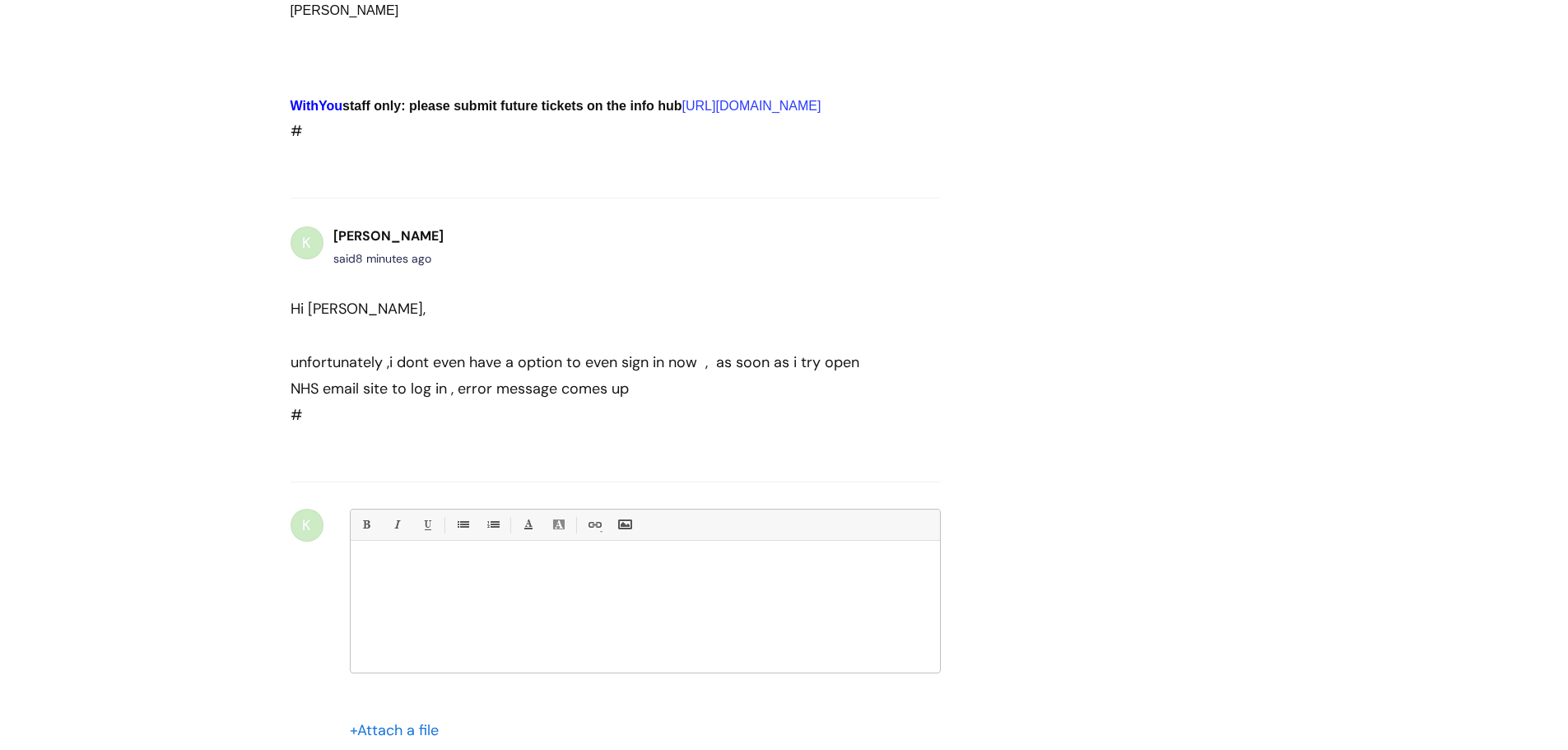
scroll to position [2045, 0]
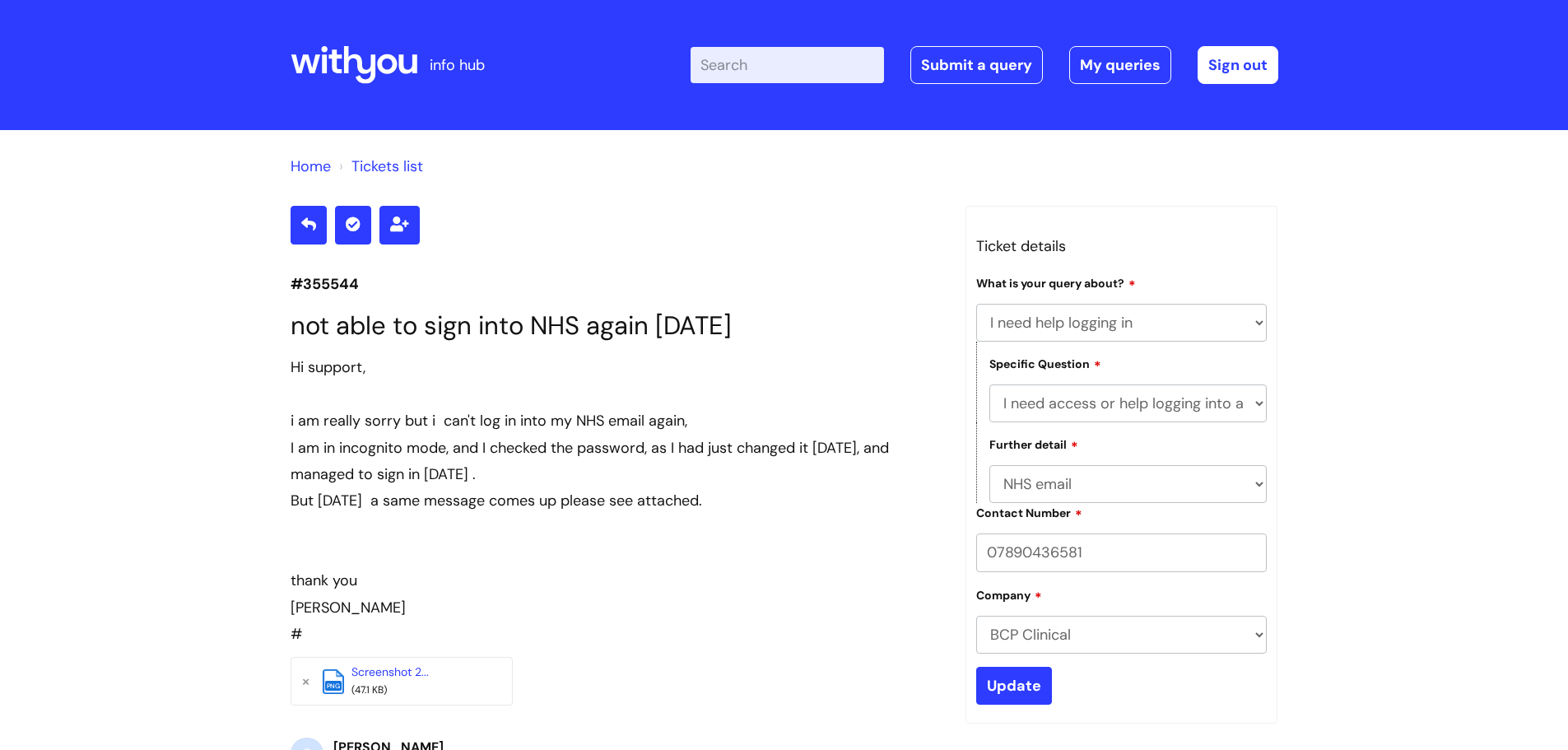
select select "I need help logging in"
select select "I need access or help logging into a system, including Single Sign On"
select select "NHS email"
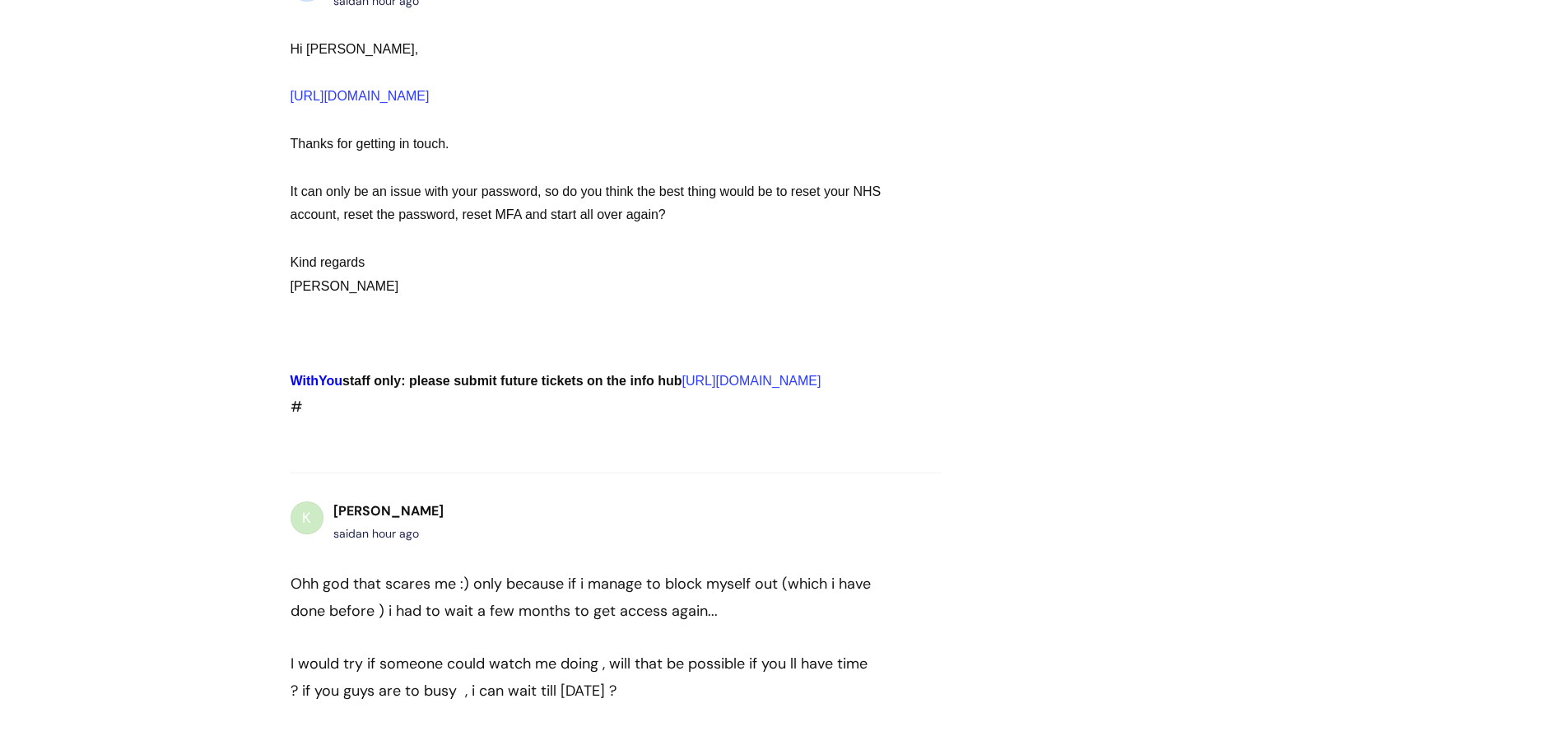
scroll to position [564, 0]
